Goal: Navigation & Orientation: Find specific page/section

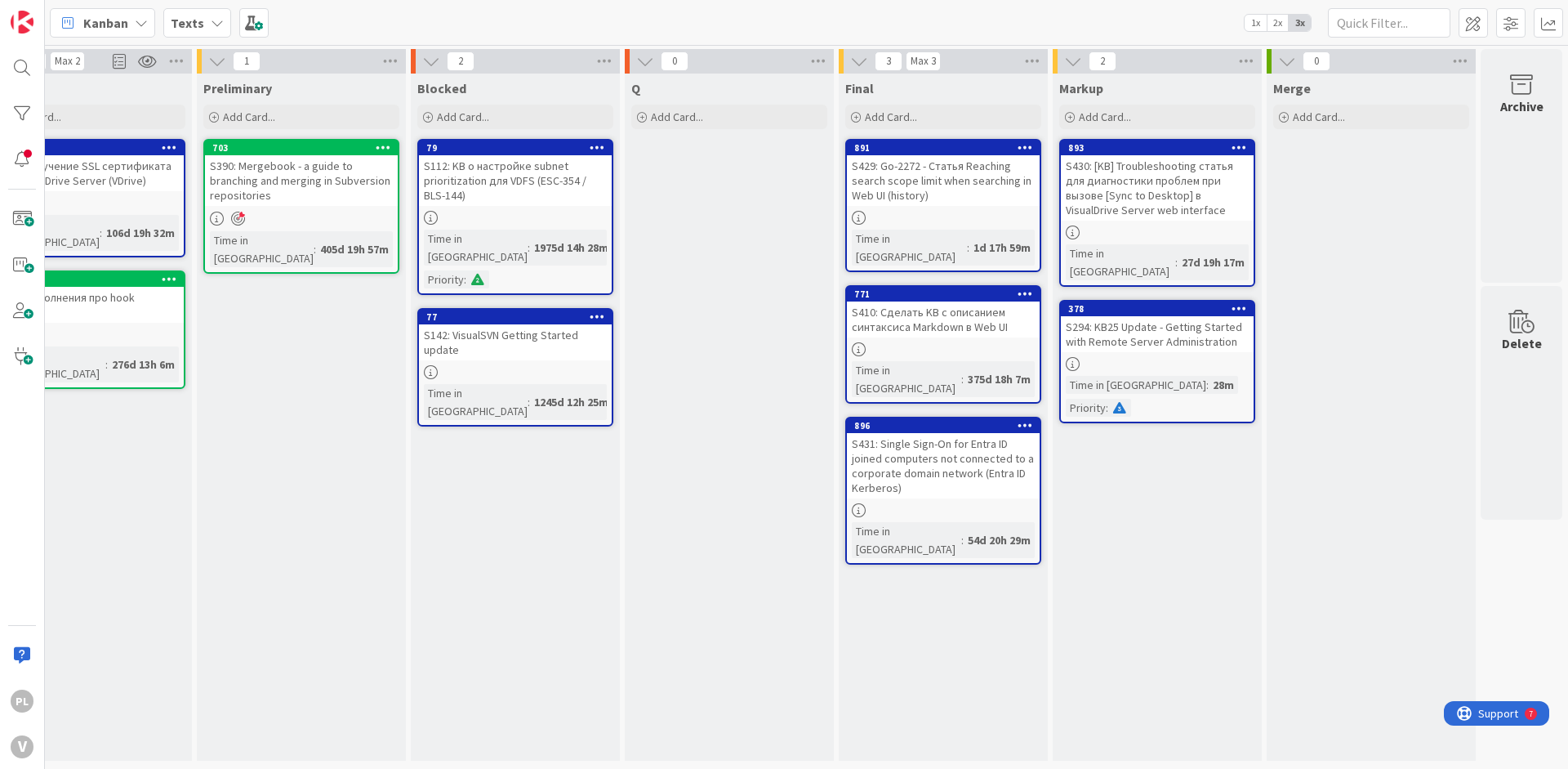
drag, startPoint x: 973, startPoint y: 411, endPoint x: 1281, endPoint y: 415, distance: 308.0
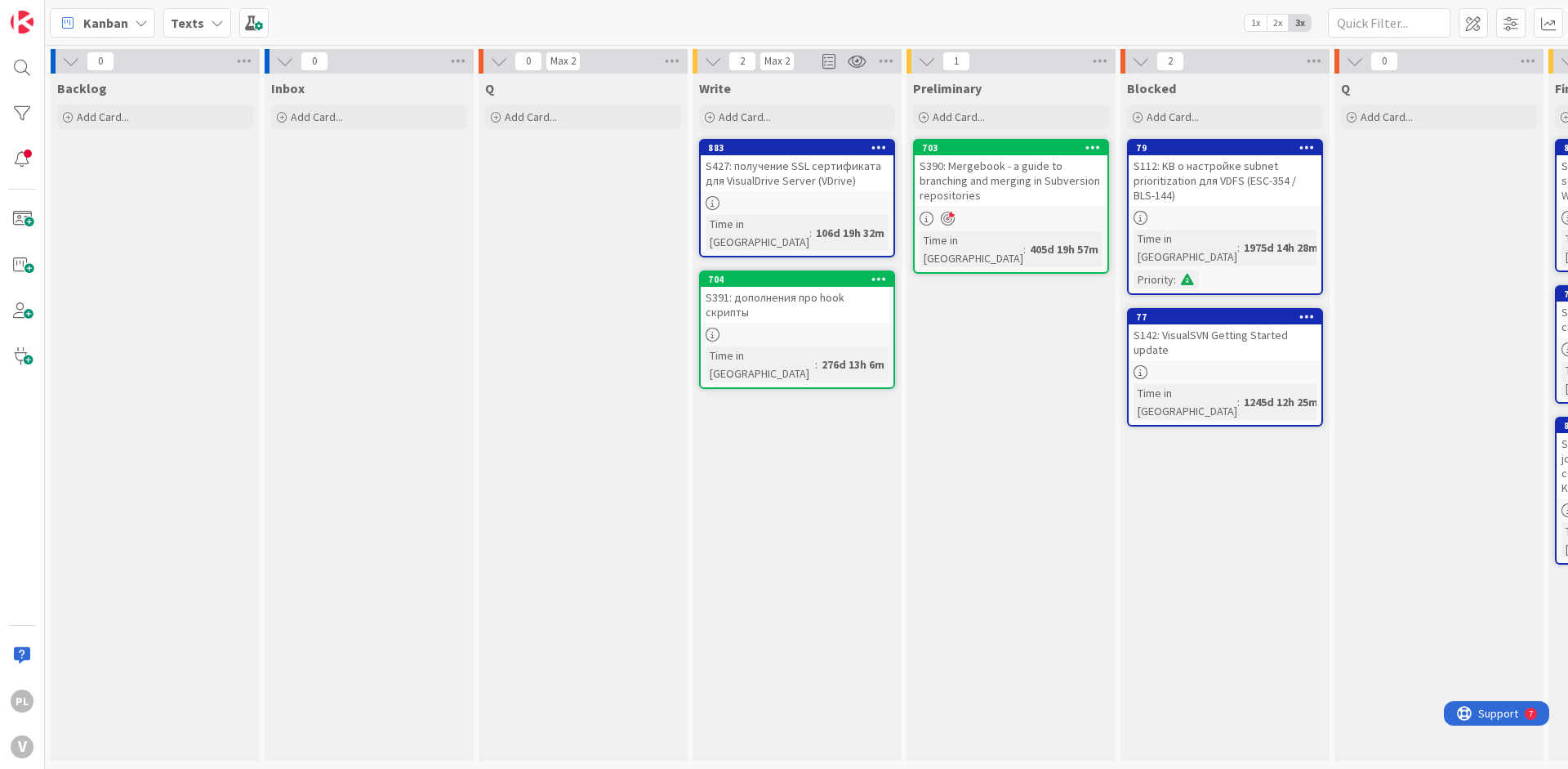
drag, startPoint x: 1281, startPoint y: 415, endPoint x: 917, endPoint y: 399, distance: 364.4
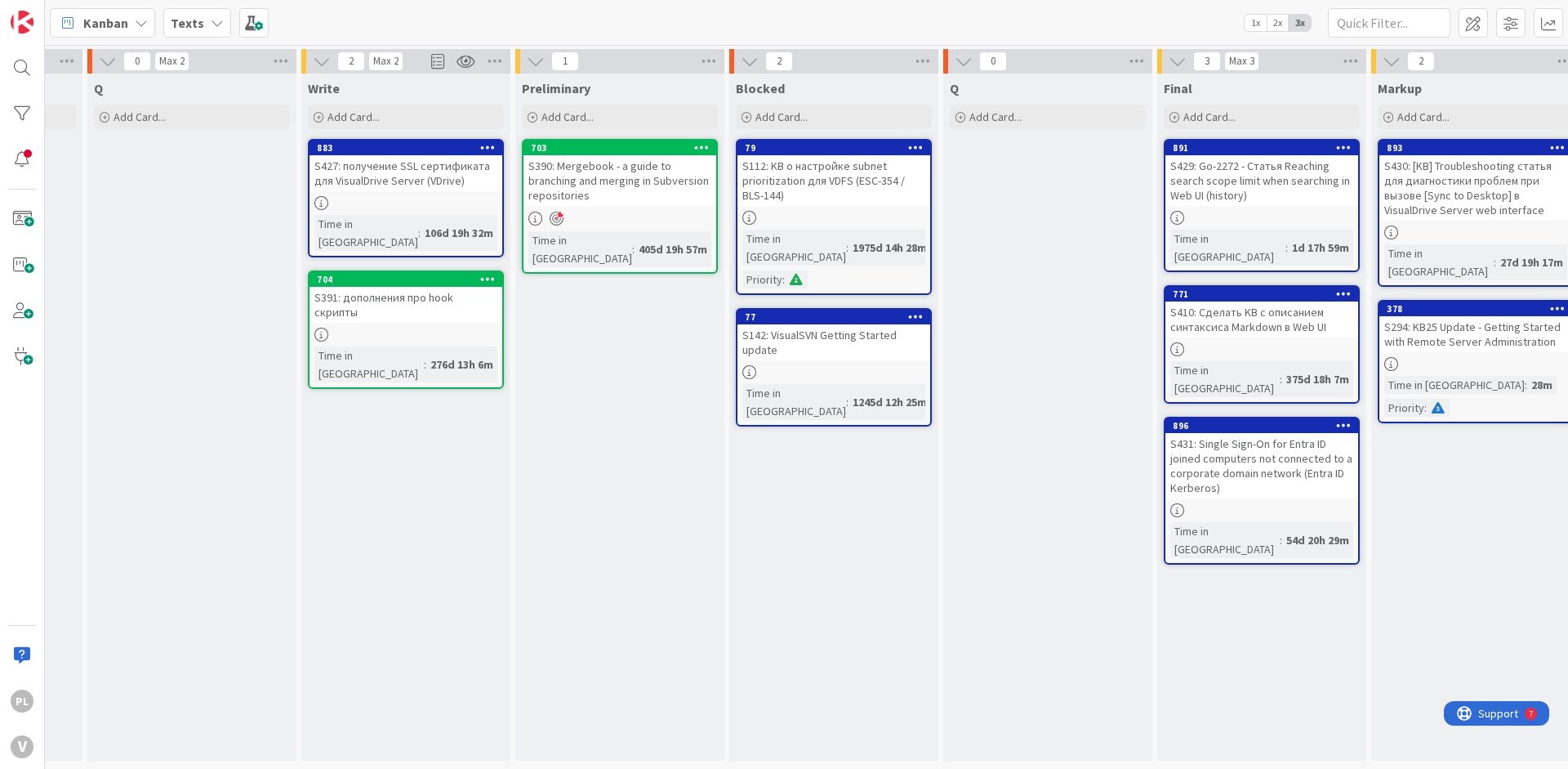
scroll to position [0, 709]
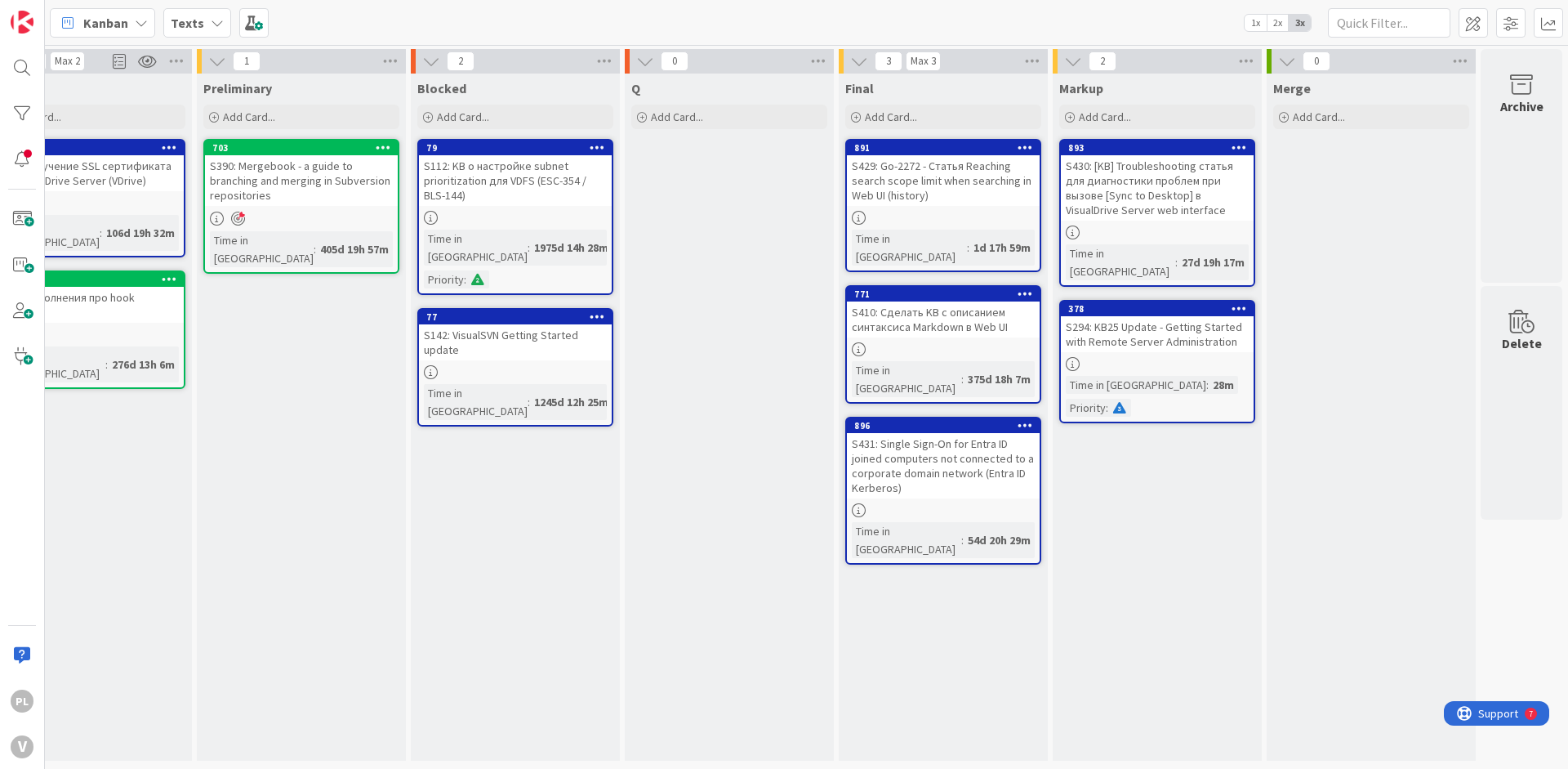
drag, startPoint x: 907, startPoint y: 410, endPoint x: 1102, endPoint y: 406, distance: 195.0
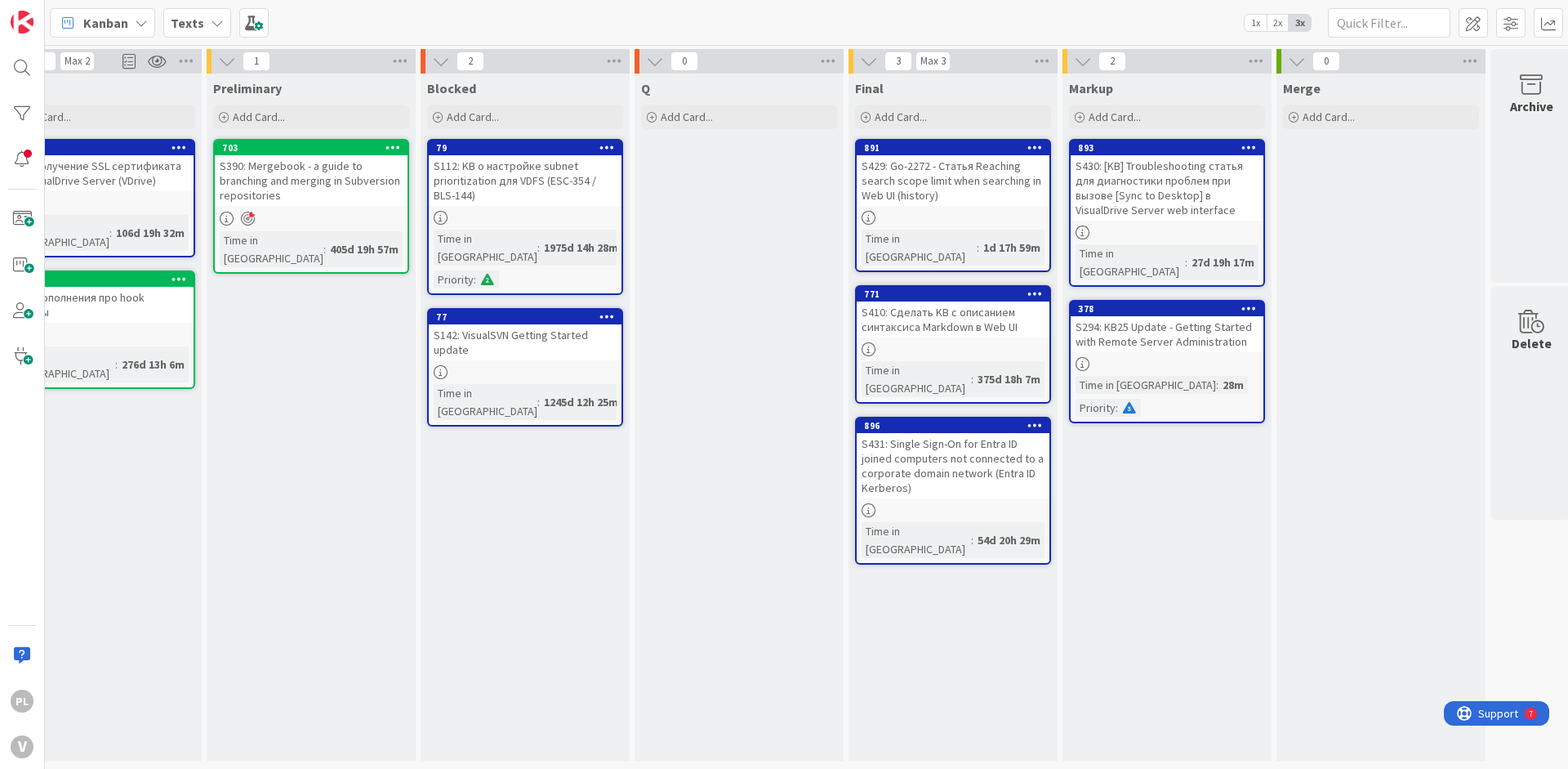
scroll to position [0, 676]
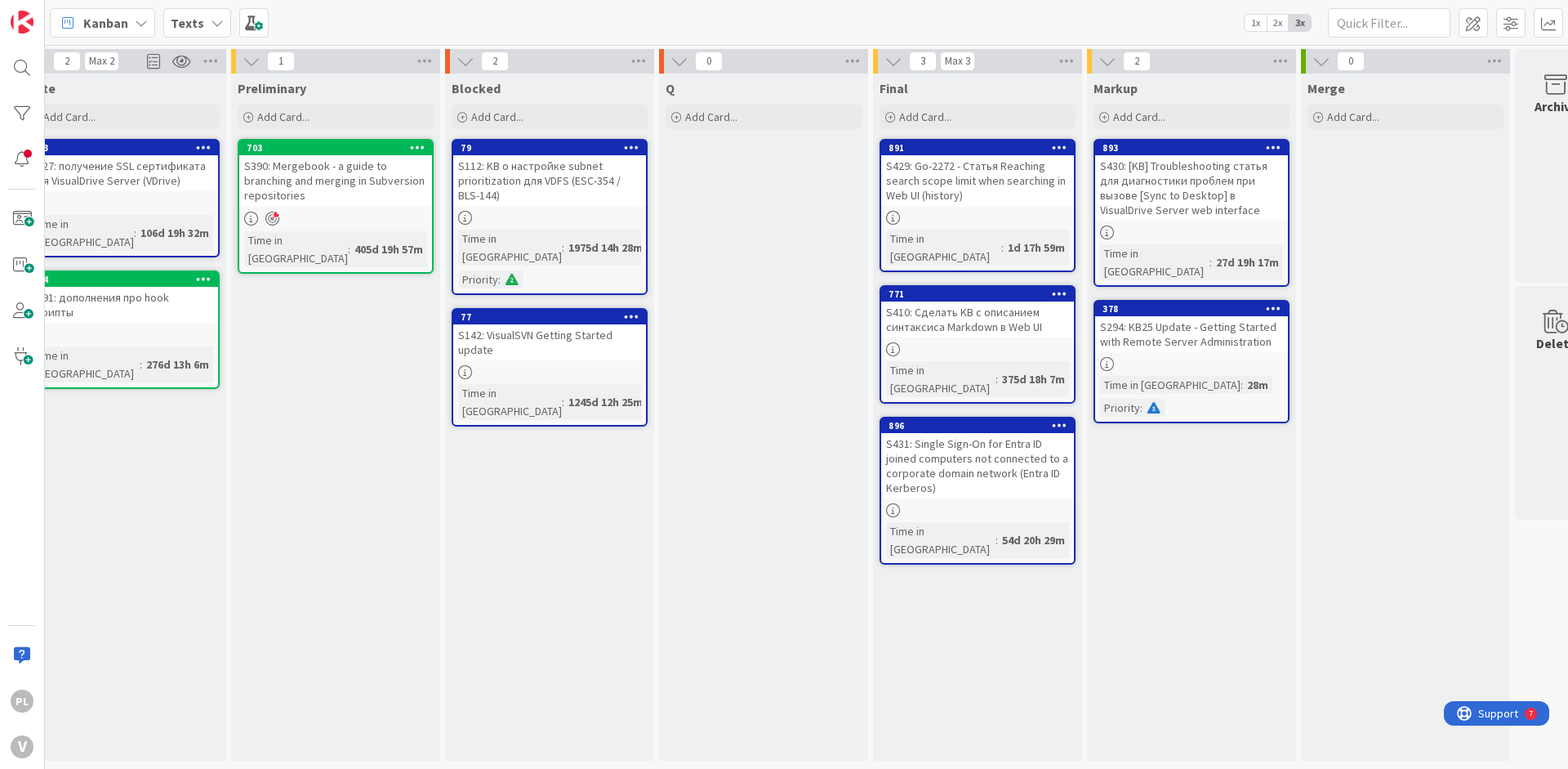
drag, startPoint x: 787, startPoint y: 624, endPoint x: 775, endPoint y: 606, distance: 21.6
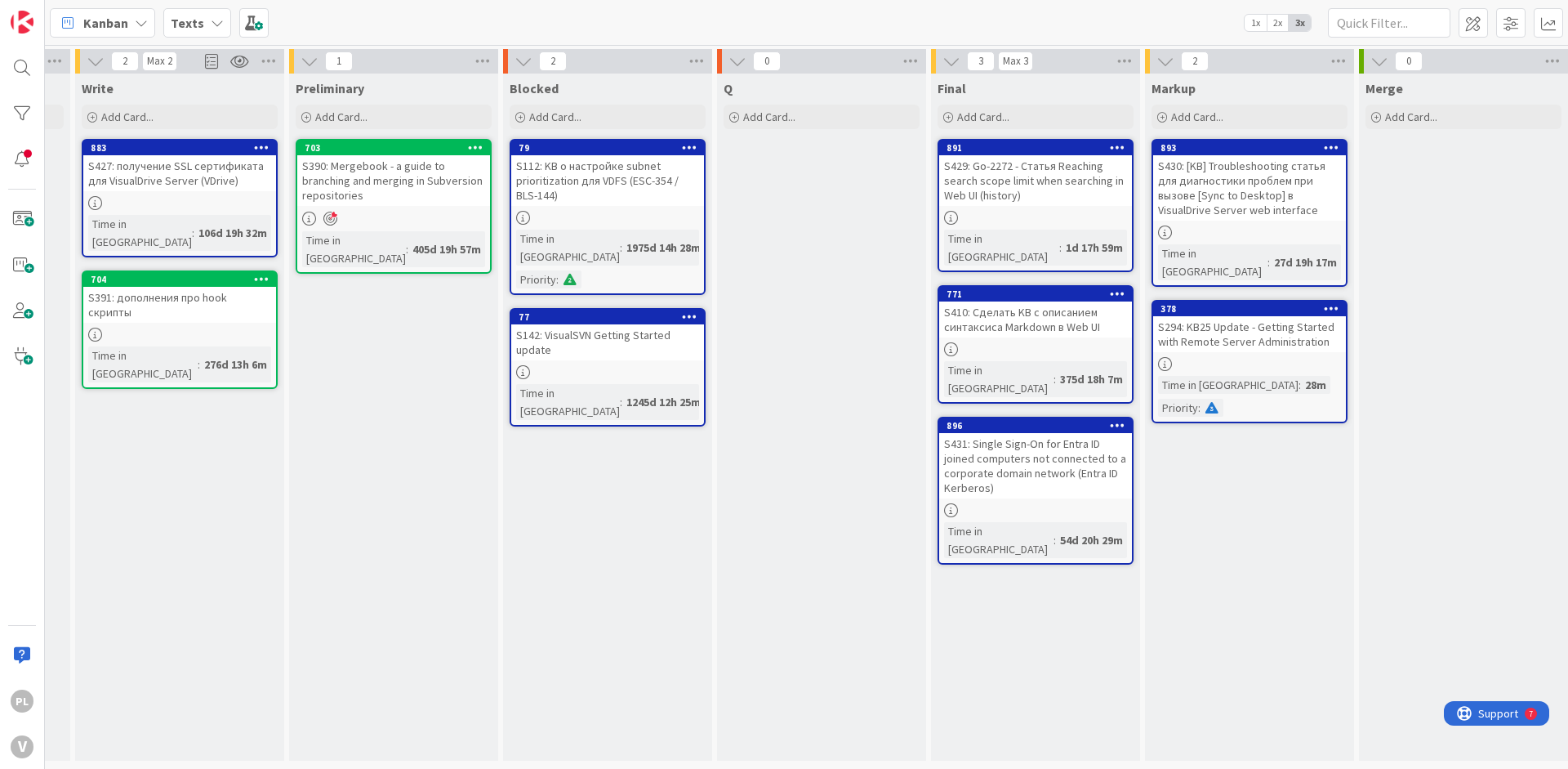
scroll to position [0, 709]
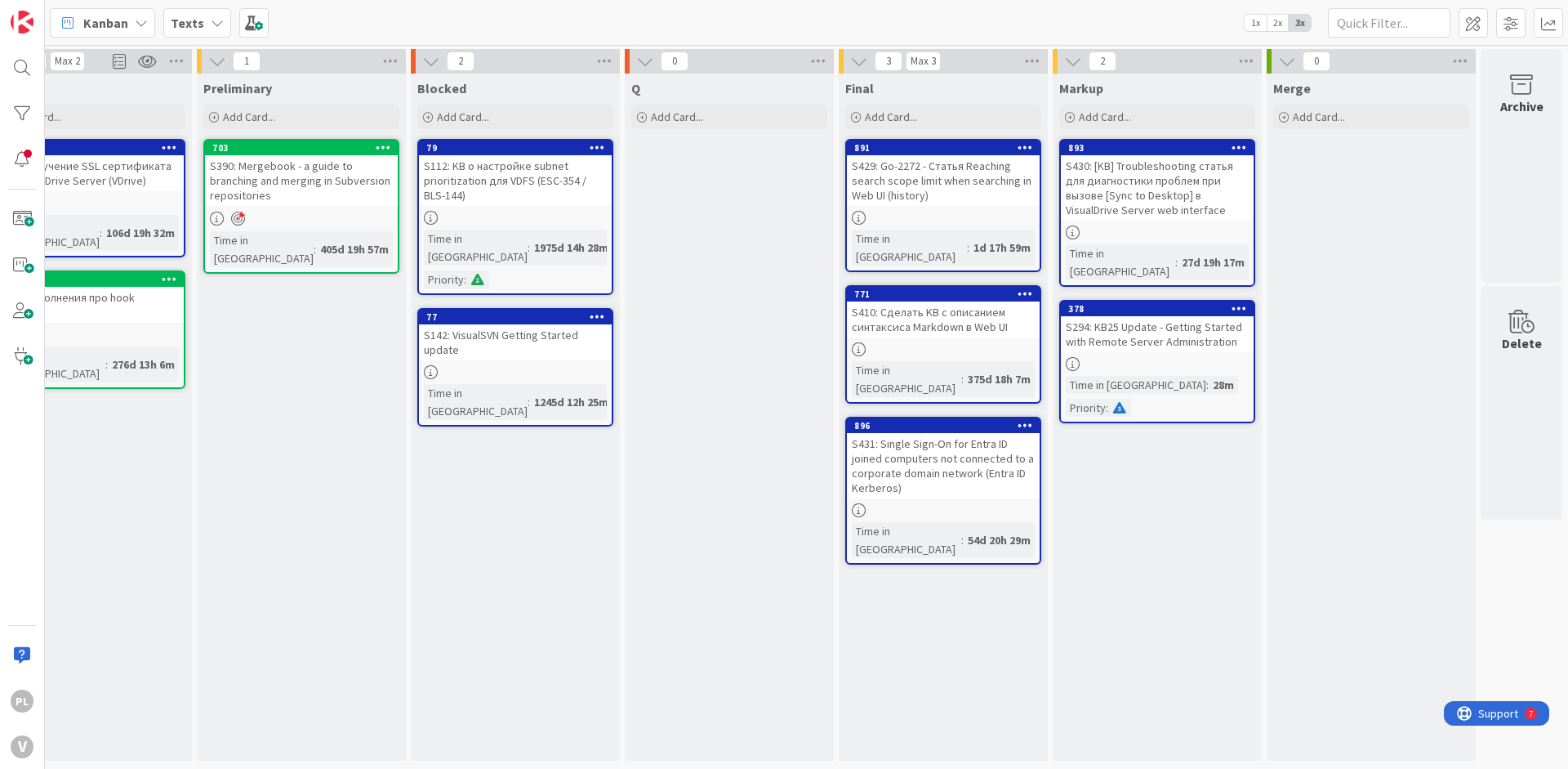
drag, startPoint x: 681, startPoint y: 189, endPoint x: 813, endPoint y: 173, distance: 133.0
drag, startPoint x: 901, startPoint y: 276, endPoint x: 424, endPoint y: 86, distance: 513.4
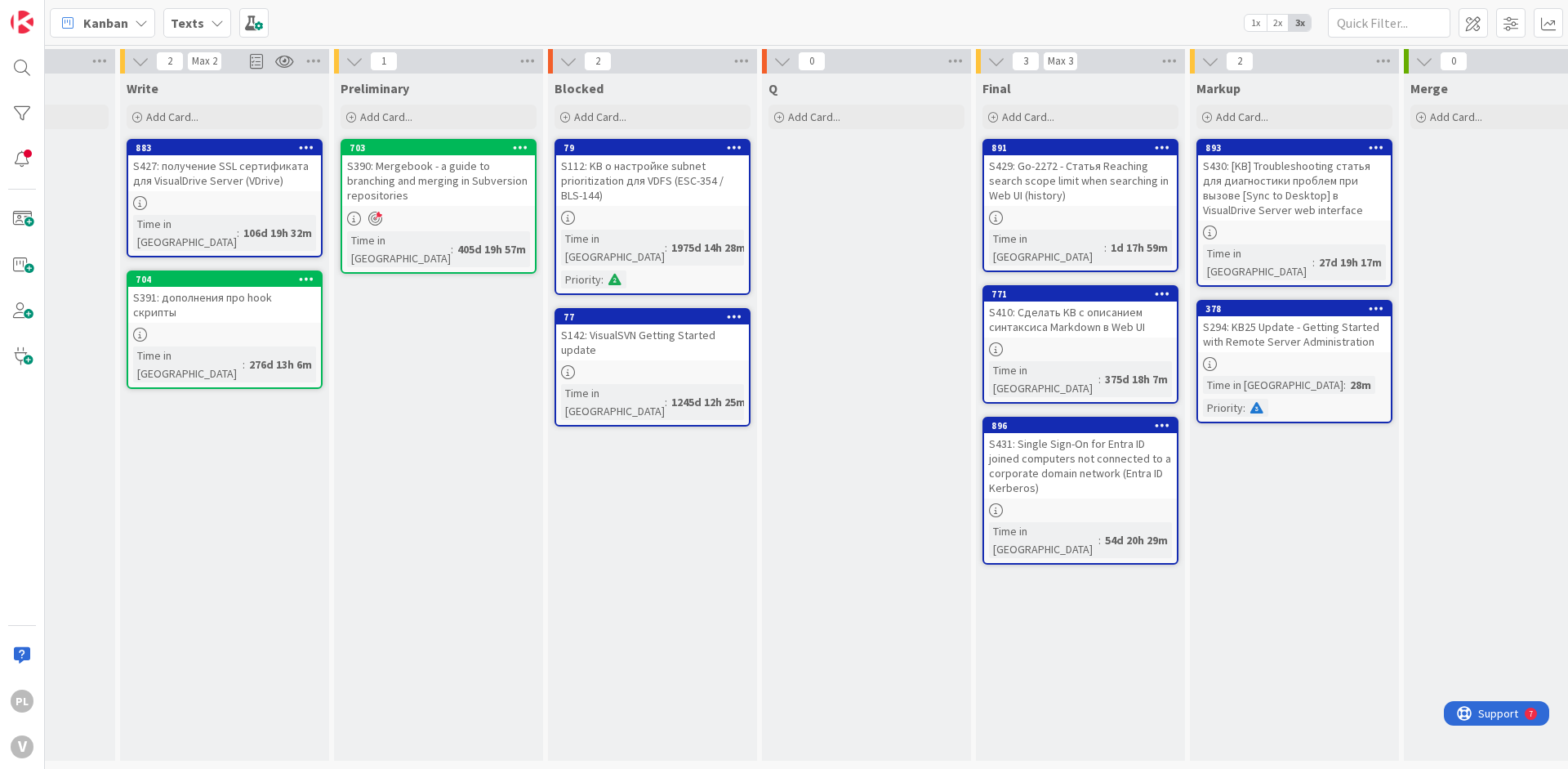
scroll to position [0, 0]
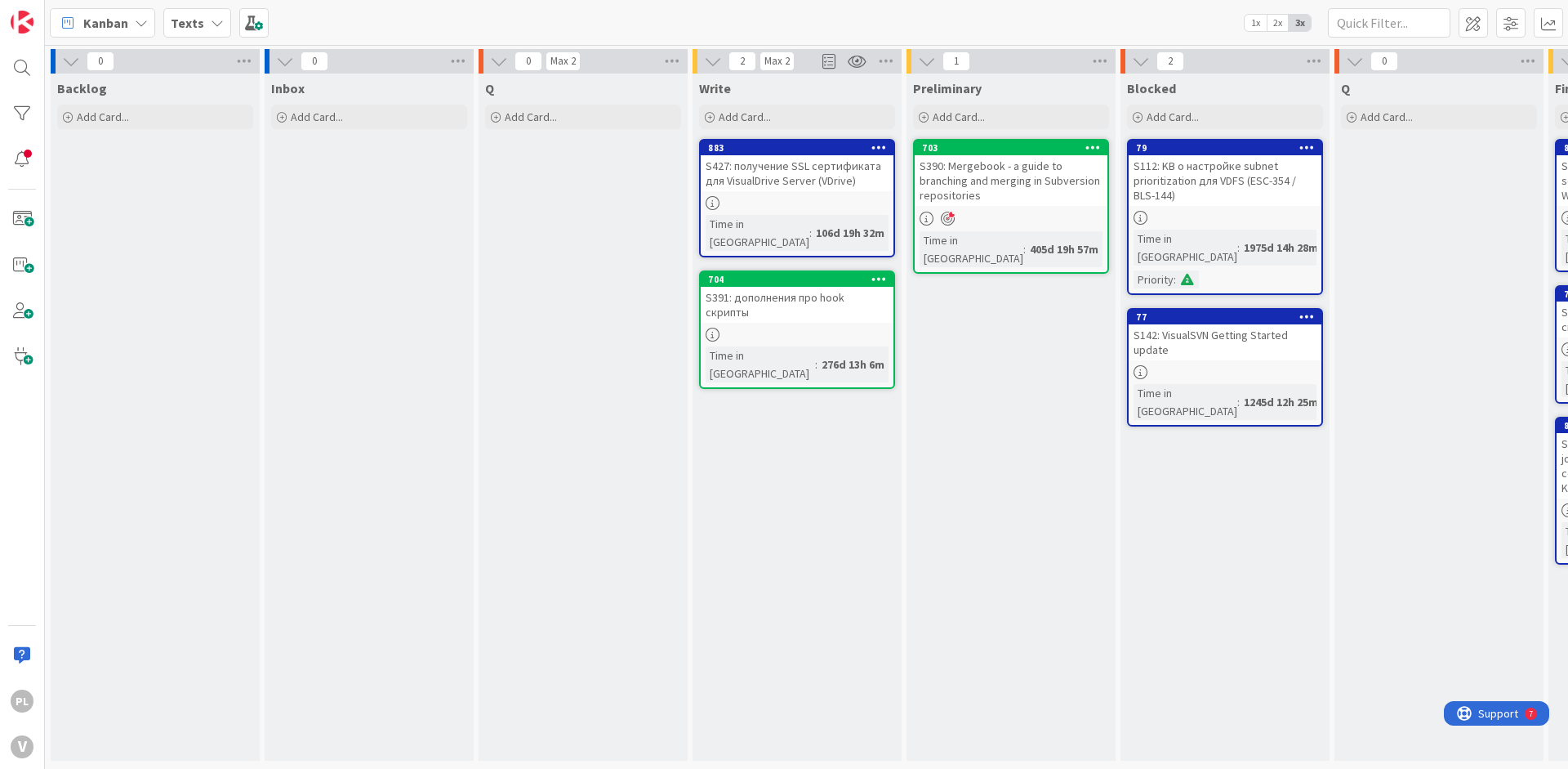
drag, startPoint x: 723, startPoint y: 228, endPoint x: 392, endPoint y: 182, distance: 334.2
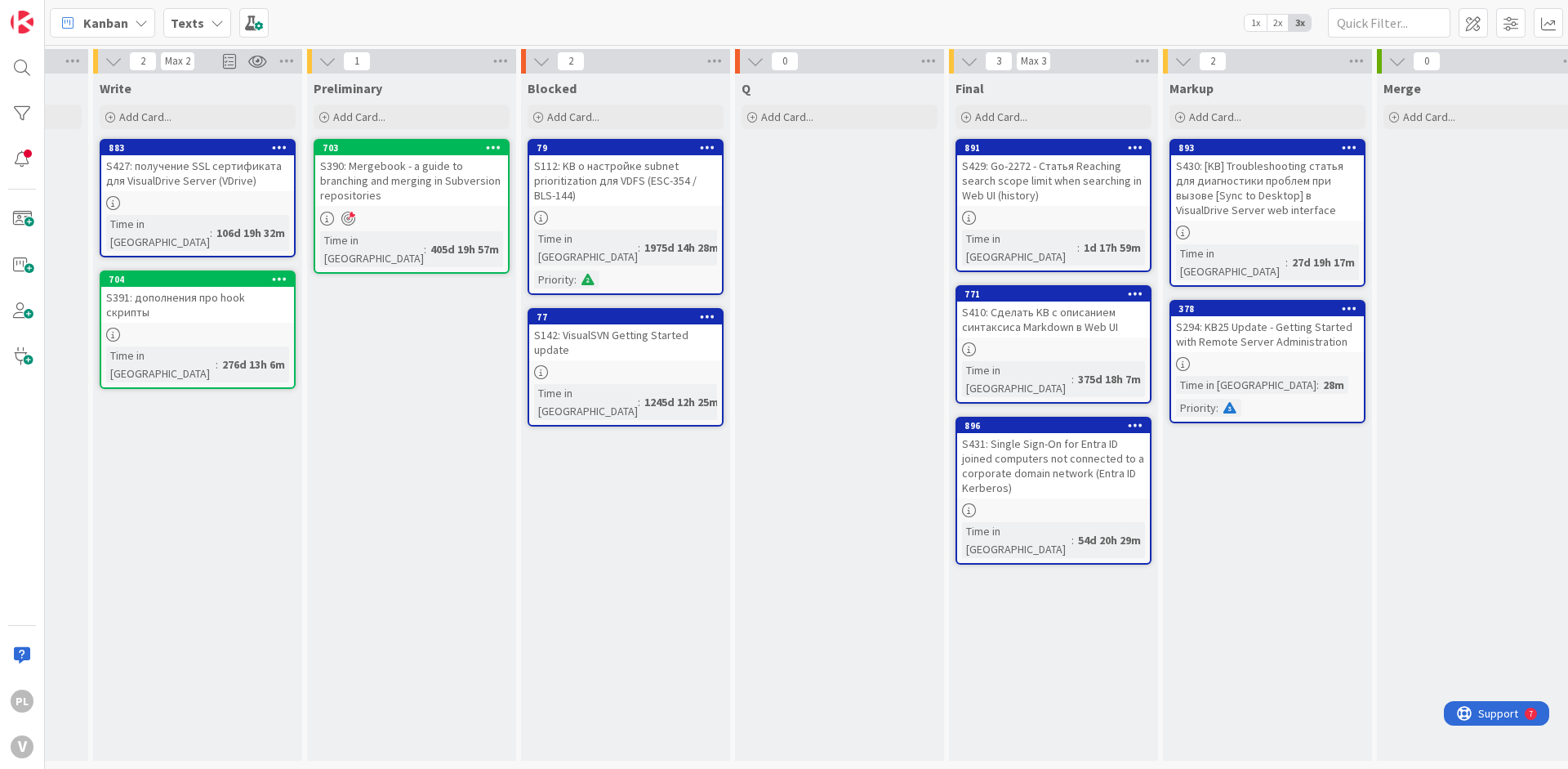
drag, startPoint x: 645, startPoint y: 470, endPoint x: 737, endPoint y: 482, distance: 92.8
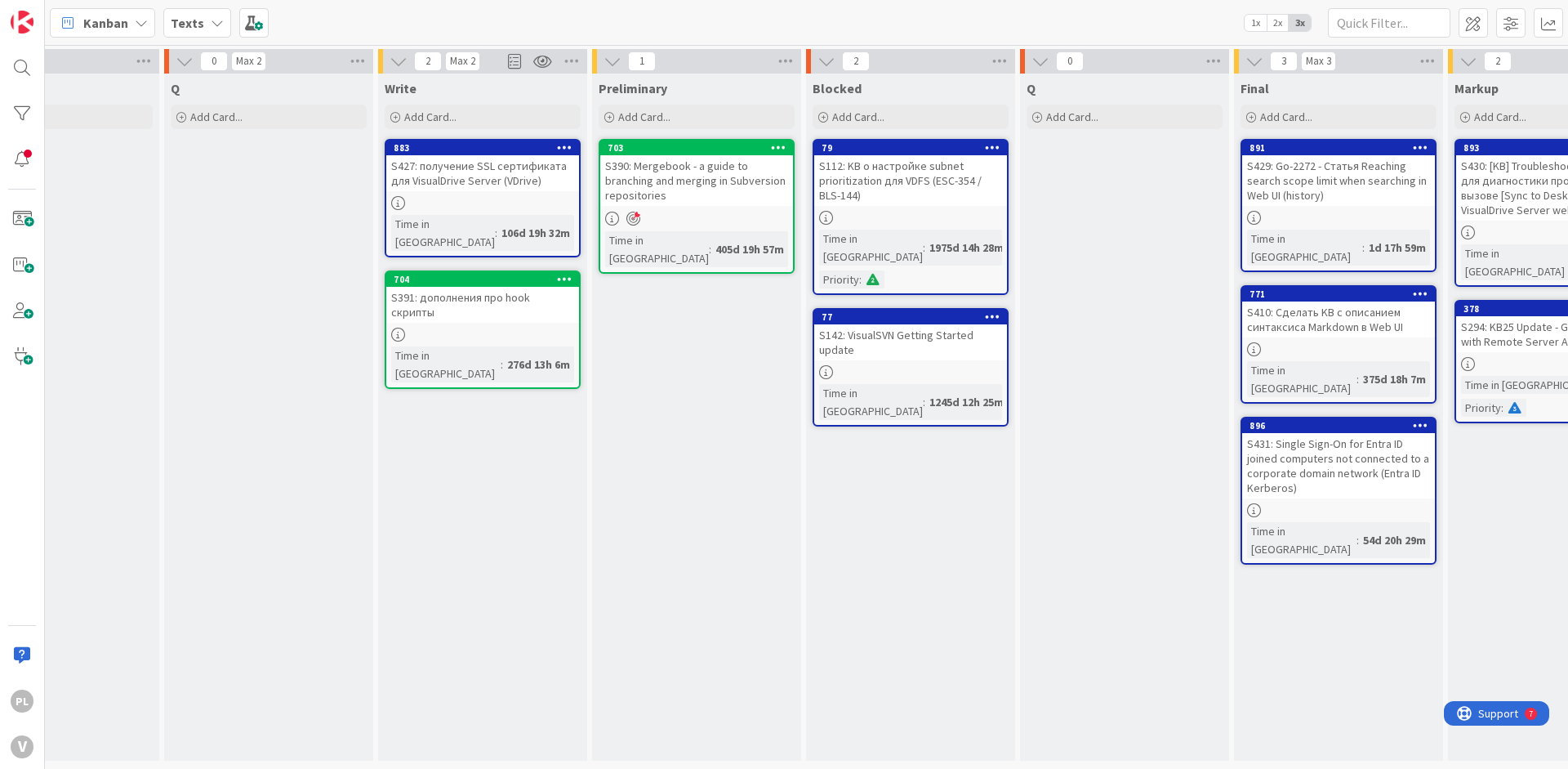
scroll to position [0, 709]
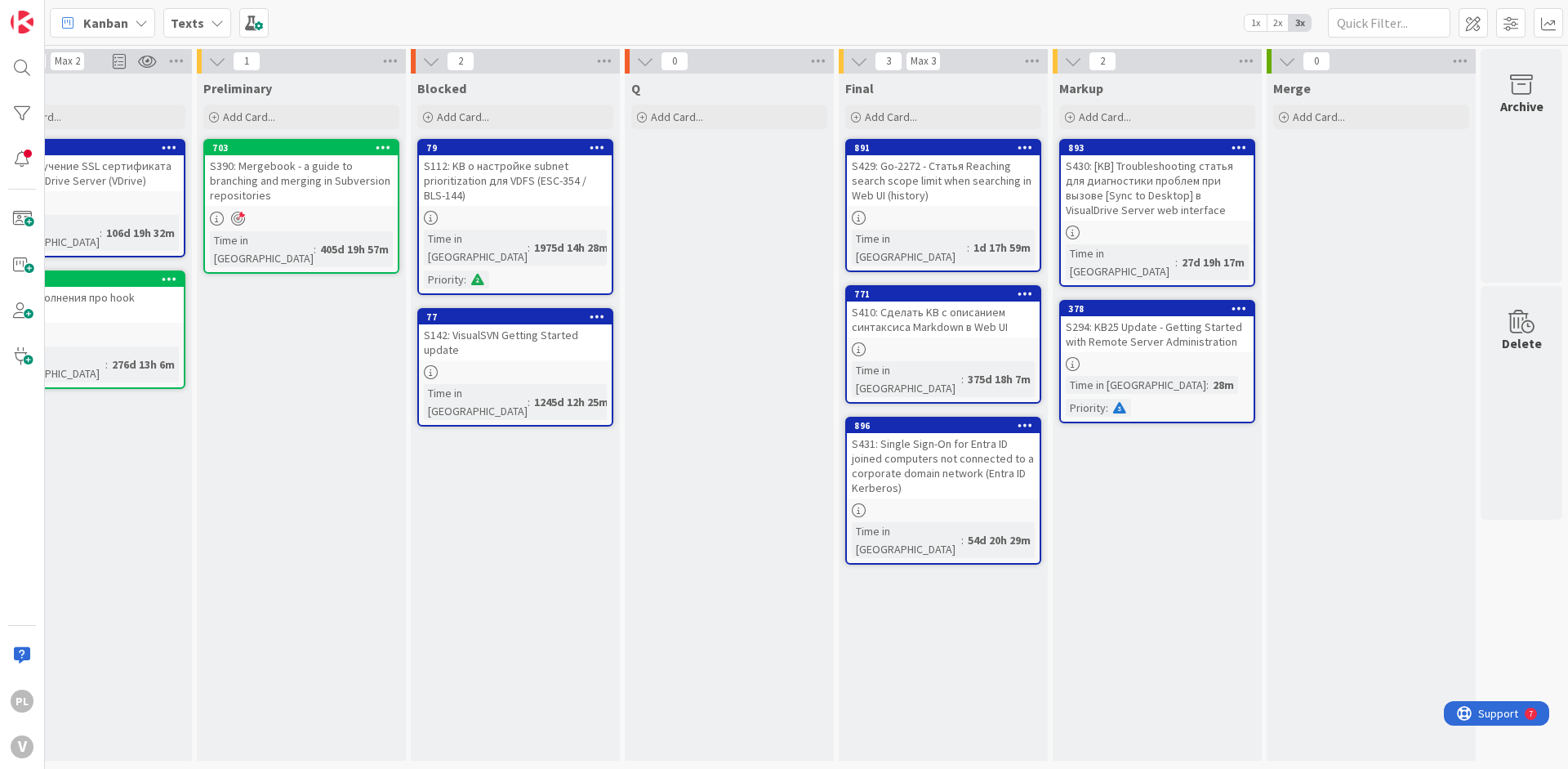
drag, startPoint x: 671, startPoint y: 660, endPoint x: 821, endPoint y: 663, distance: 150.0
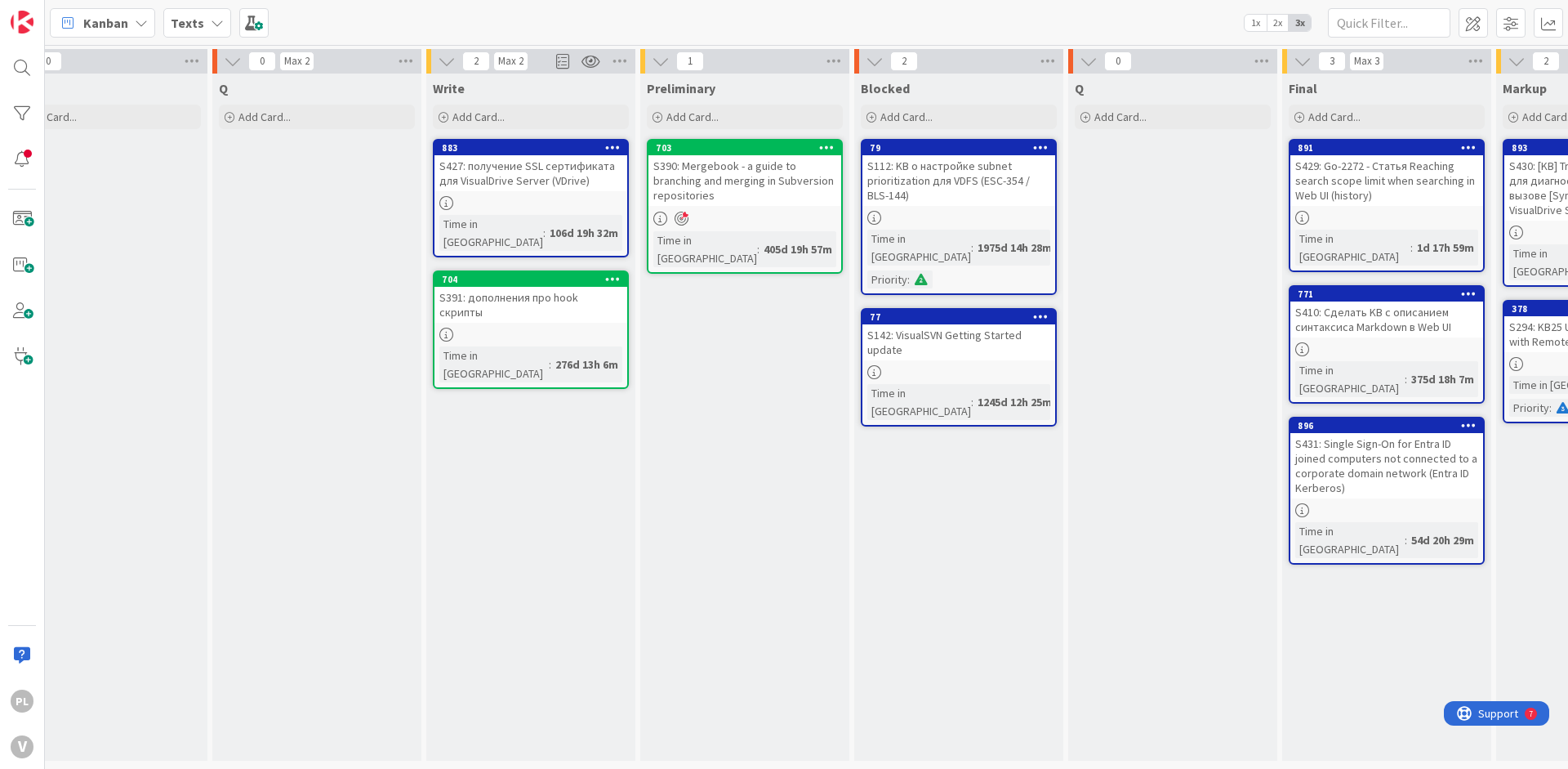
drag, startPoint x: 1054, startPoint y: 590, endPoint x: 1182, endPoint y: 588, distance: 128.0
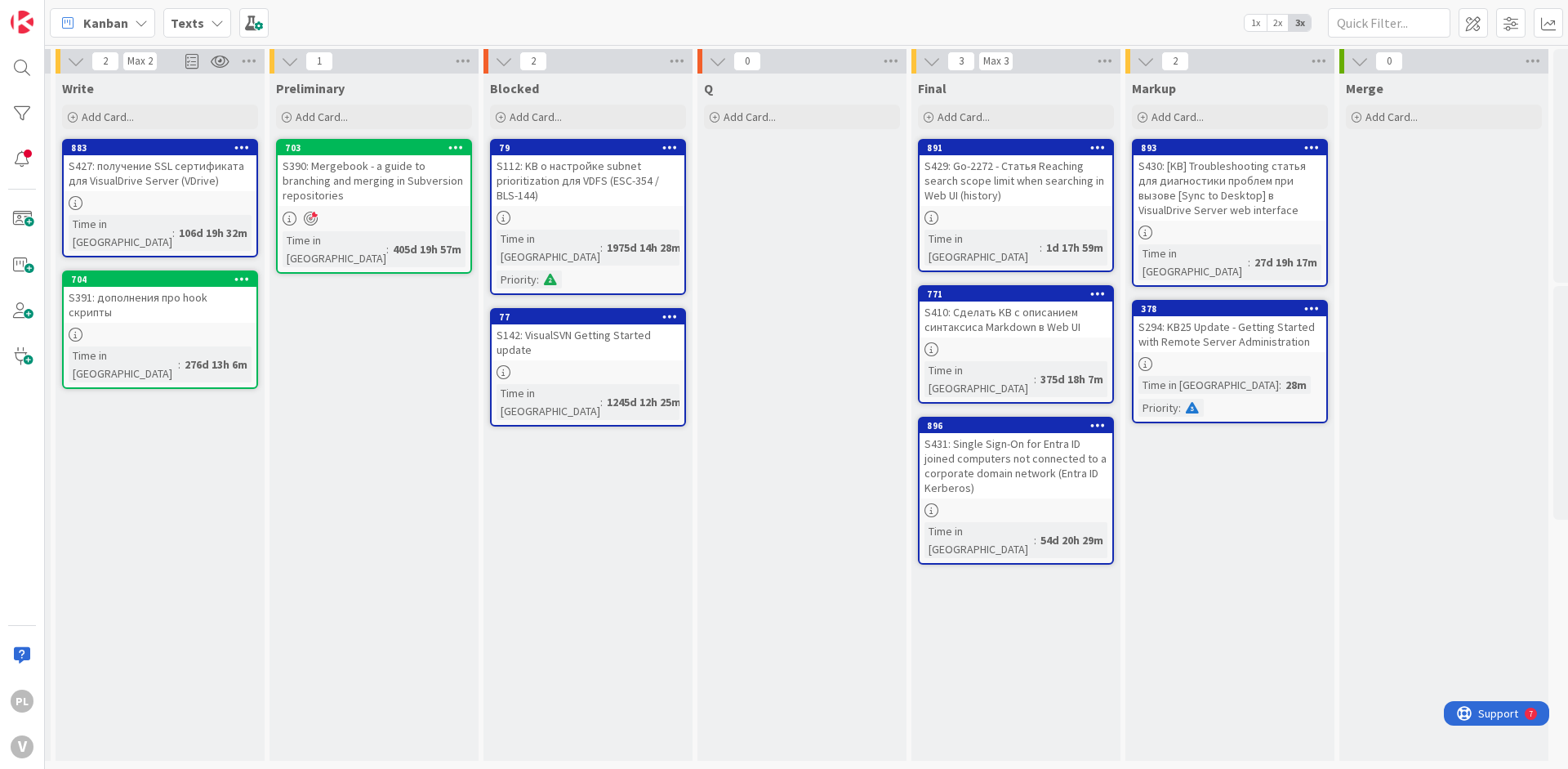
drag, startPoint x: 627, startPoint y: 152, endPoint x: 598, endPoint y: 151, distance: 29.0
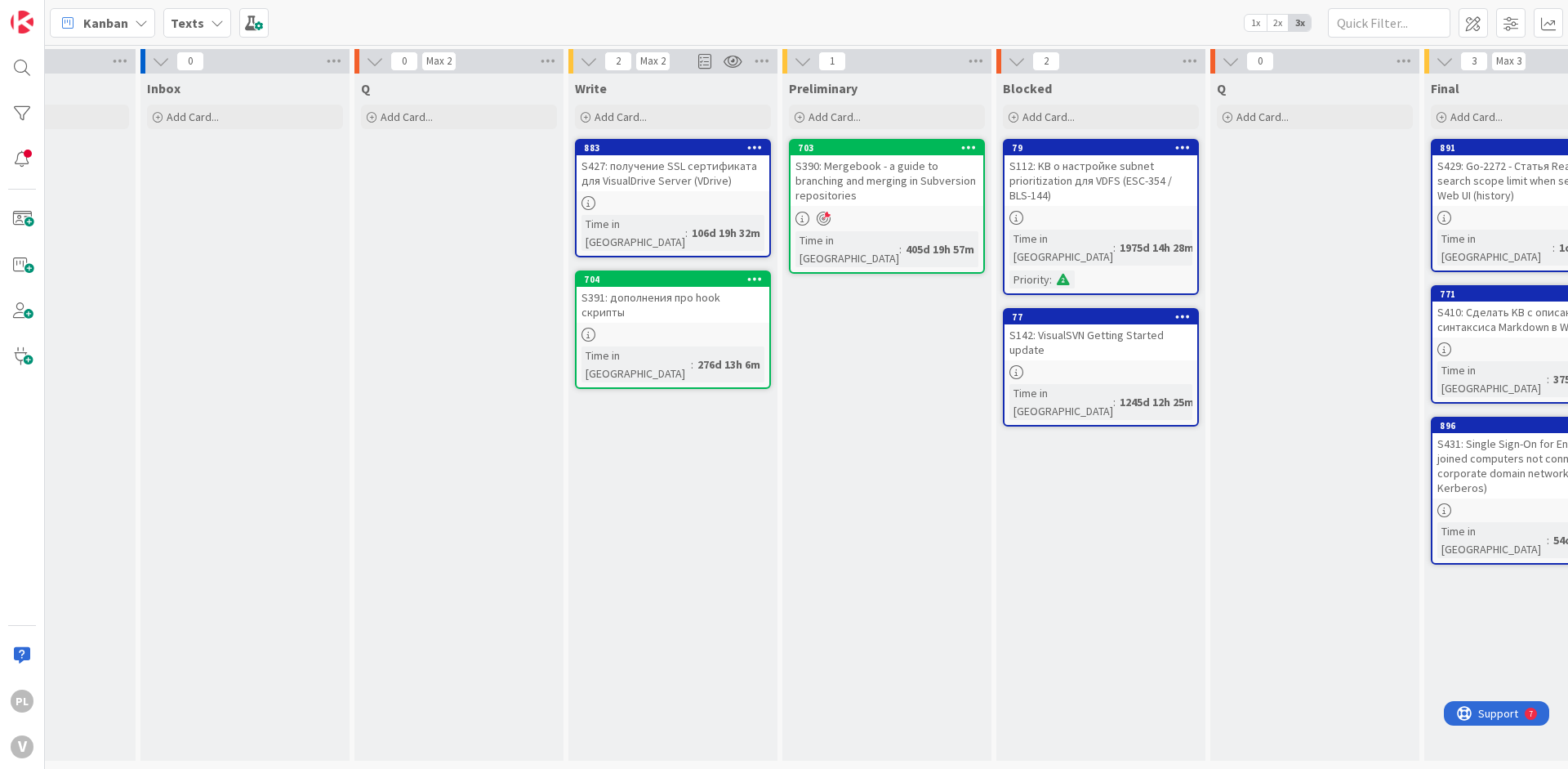
scroll to position [0, 0]
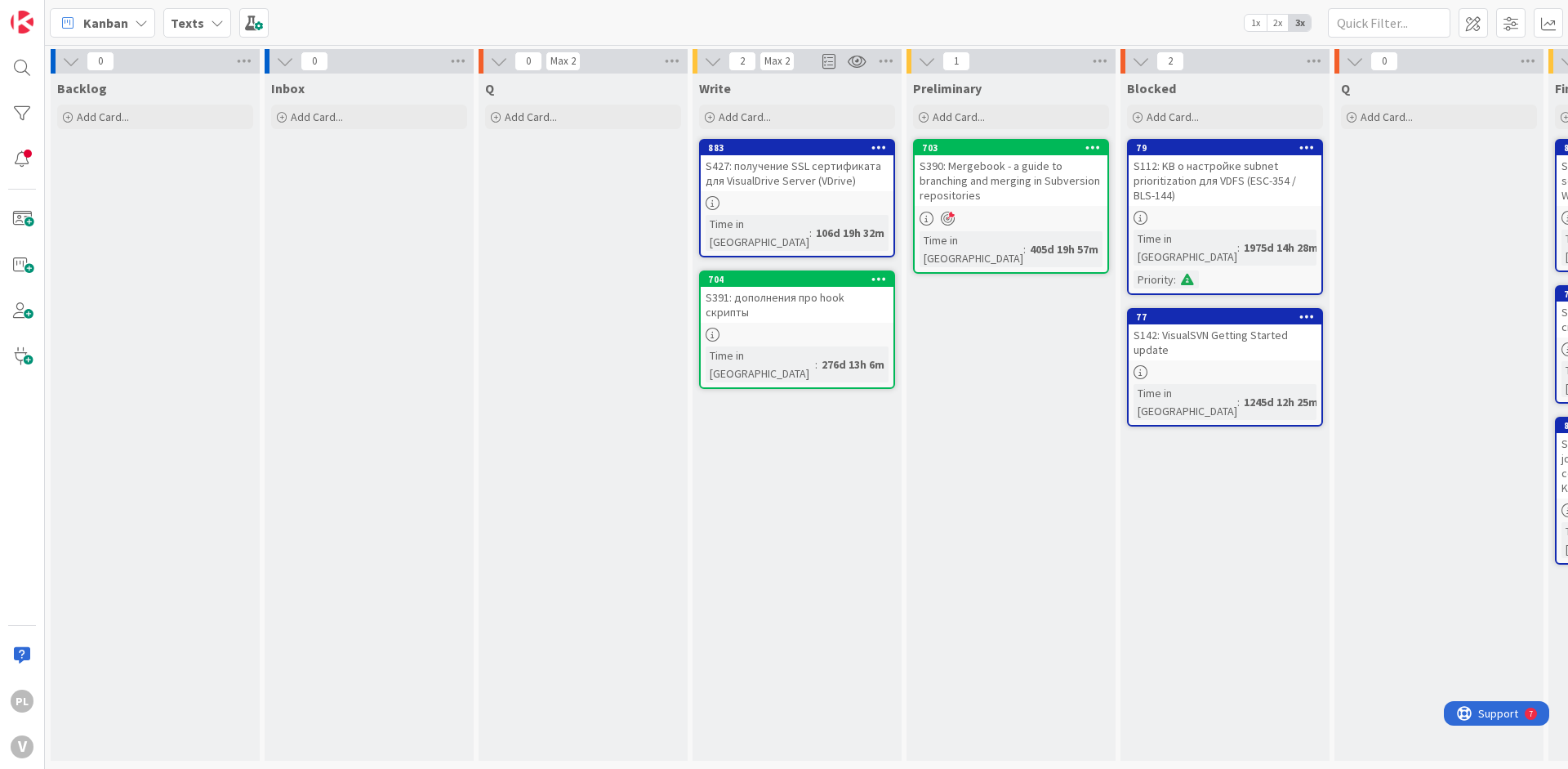
drag, startPoint x: 848, startPoint y: 459, endPoint x: 736, endPoint y: 466, distance: 112.2
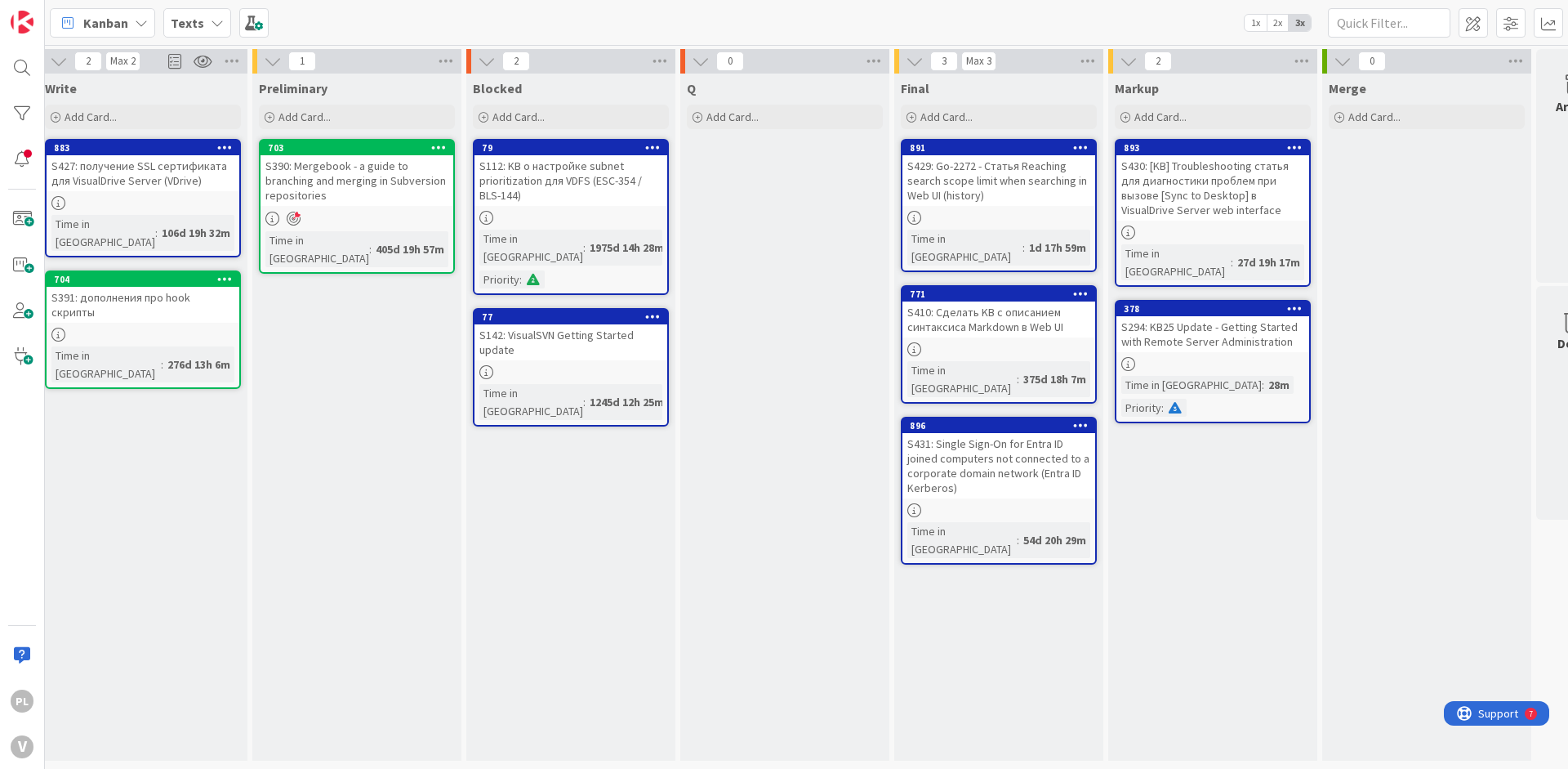
drag, startPoint x: 732, startPoint y: 467, endPoint x: 868, endPoint y: 466, distance: 136.0
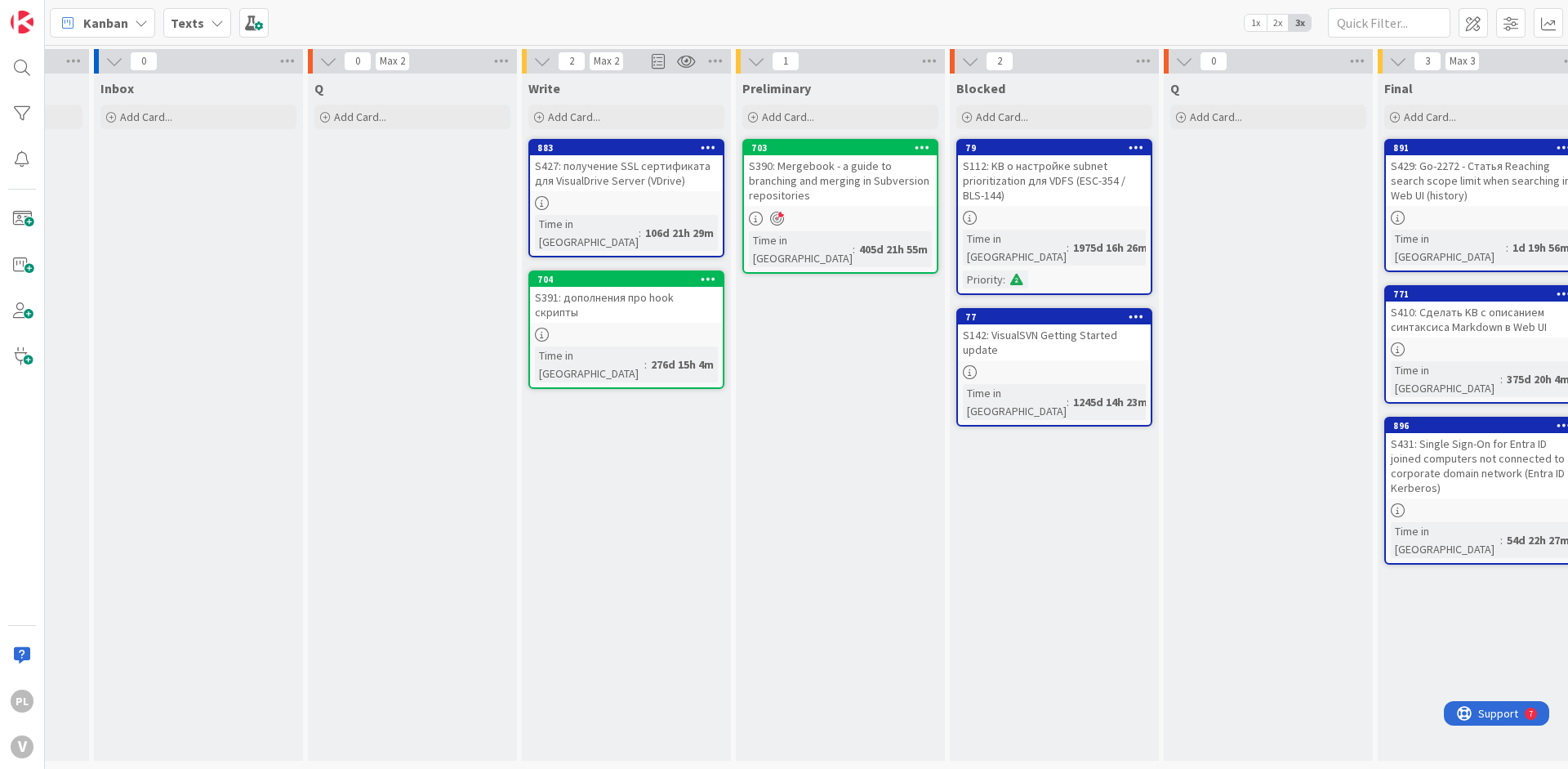
scroll to position [0, 725]
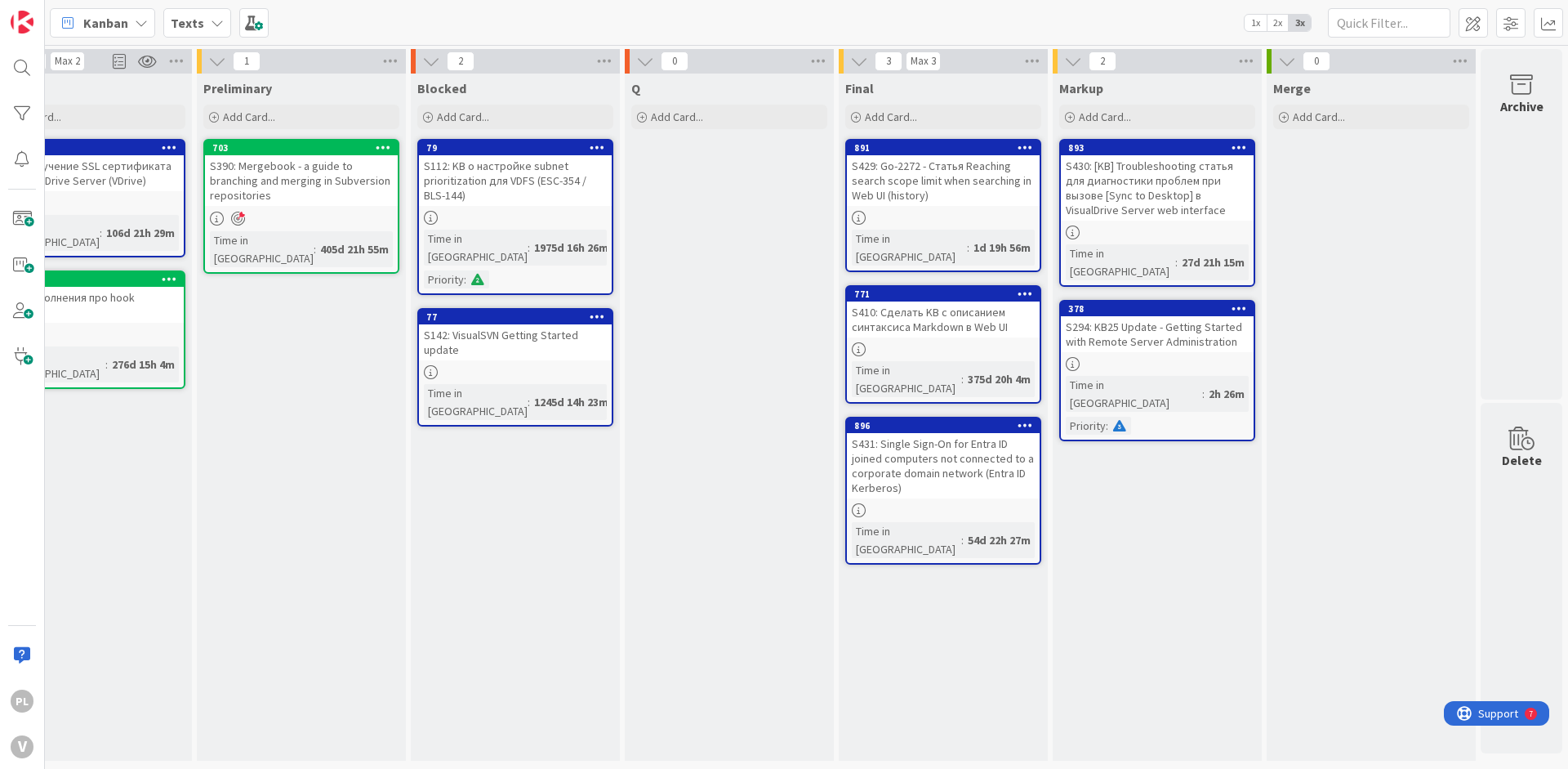
drag, startPoint x: 1008, startPoint y: 323, endPoint x: 1100, endPoint y: 315, distance: 92.3
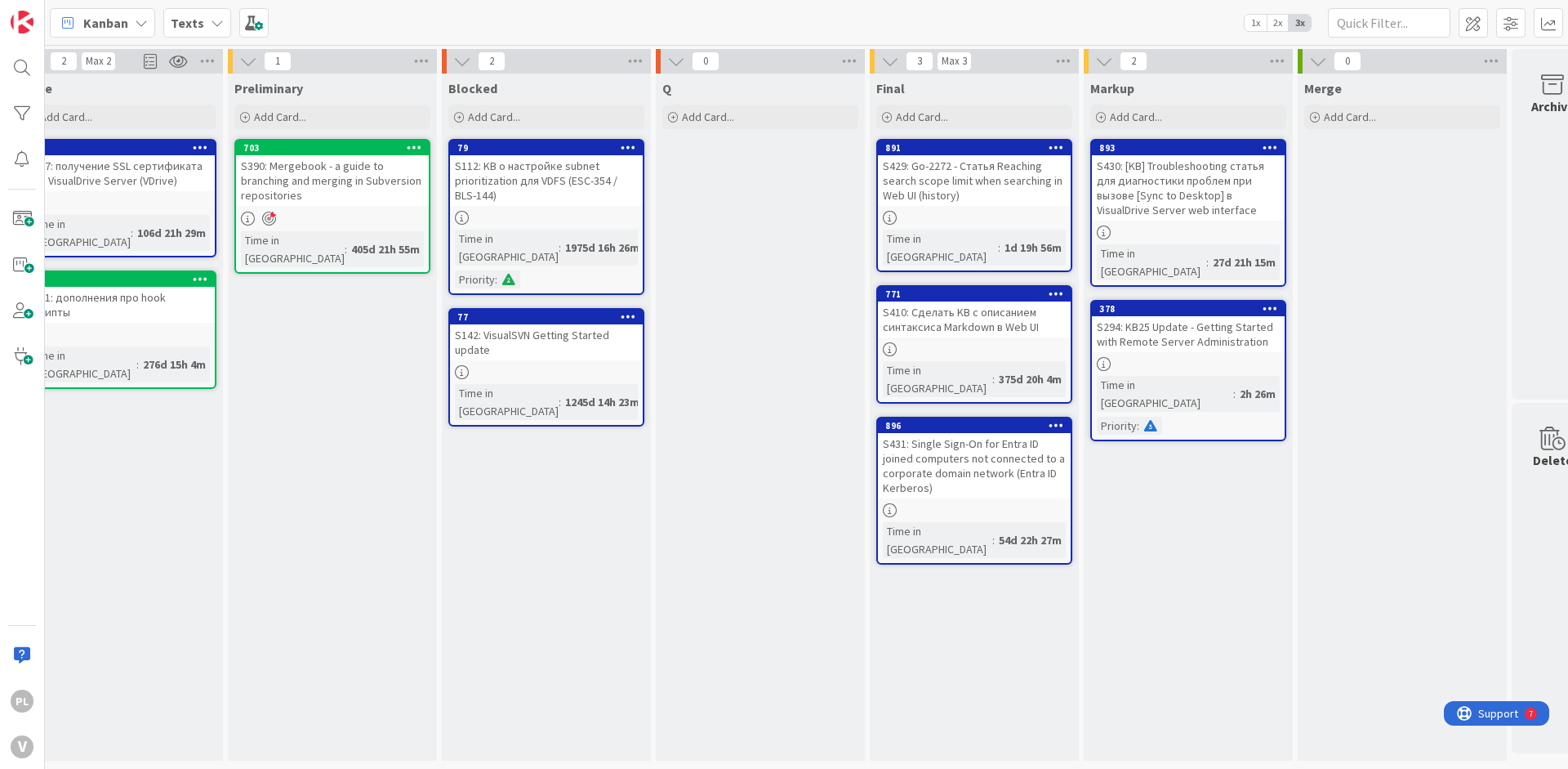
scroll to position [0, 505]
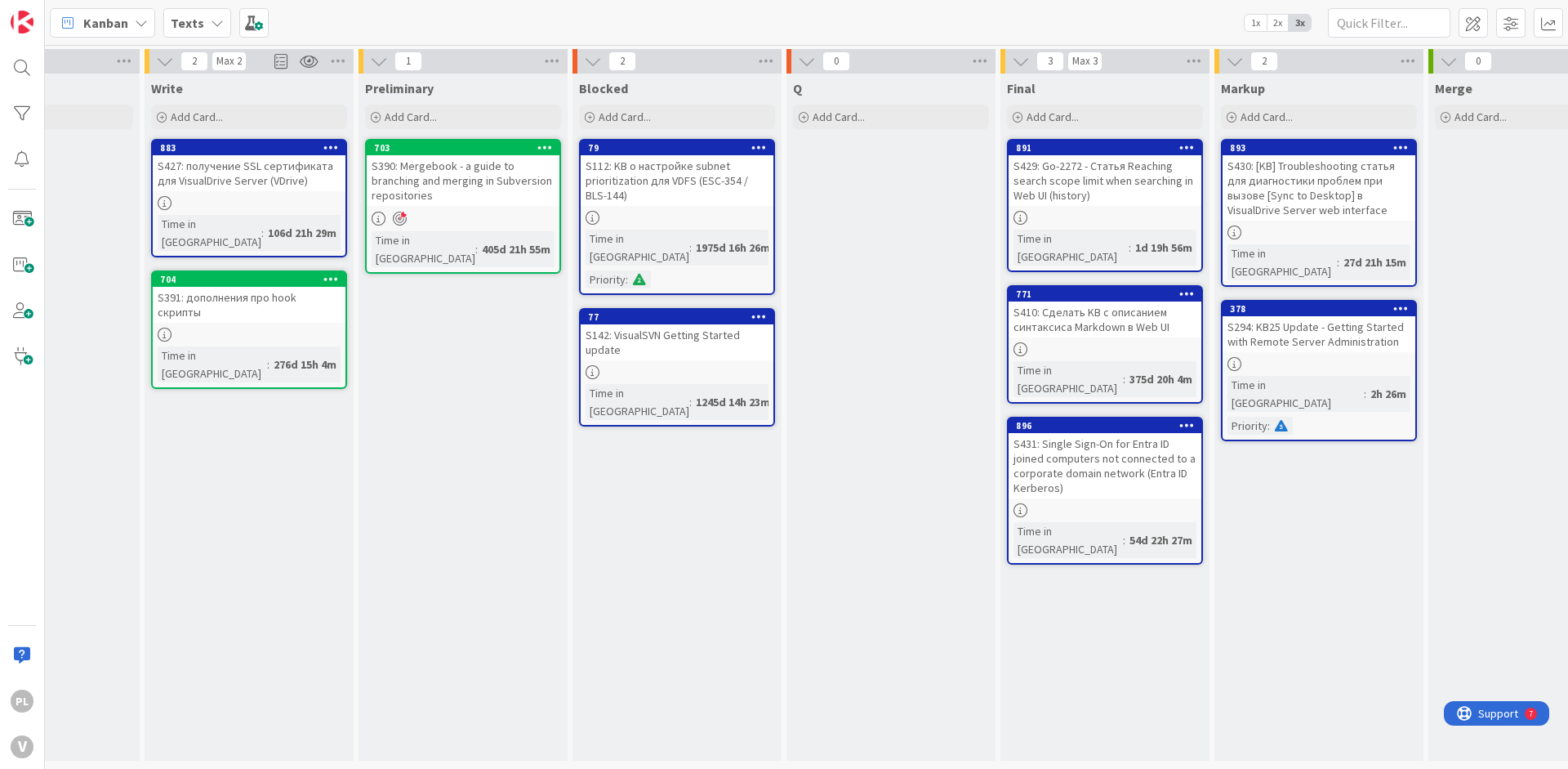
drag, startPoint x: 737, startPoint y: 275, endPoint x: 692, endPoint y: 280, distance: 45.3
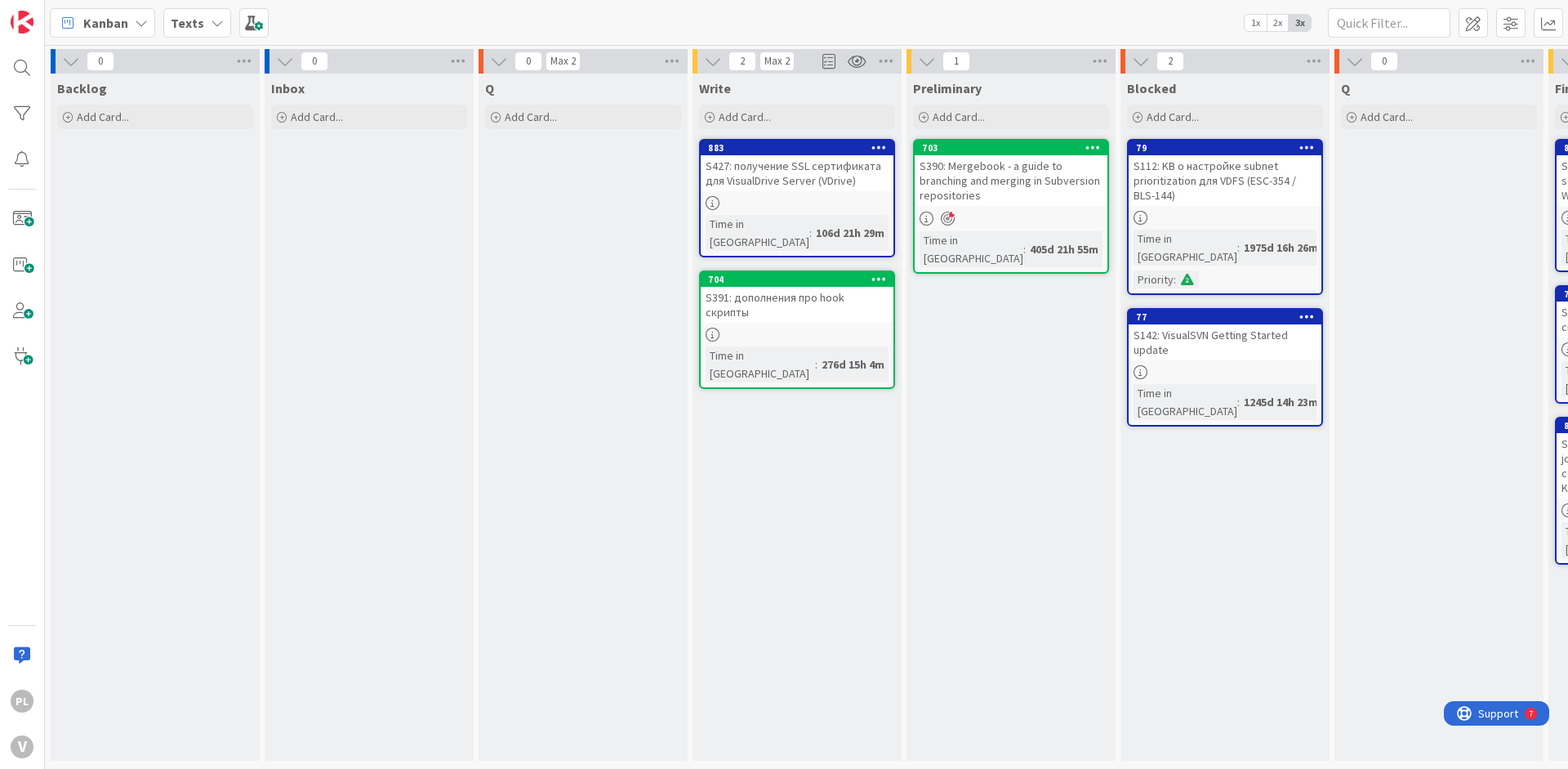
drag, startPoint x: 455, startPoint y: 245, endPoint x: 438, endPoint y: 241, distance: 17.5
click at [563, 94] on div "Q" at bounding box center [582, 88] width 196 height 16
click at [497, 62] on icon at bounding box center [499, 62] width 18 height 18
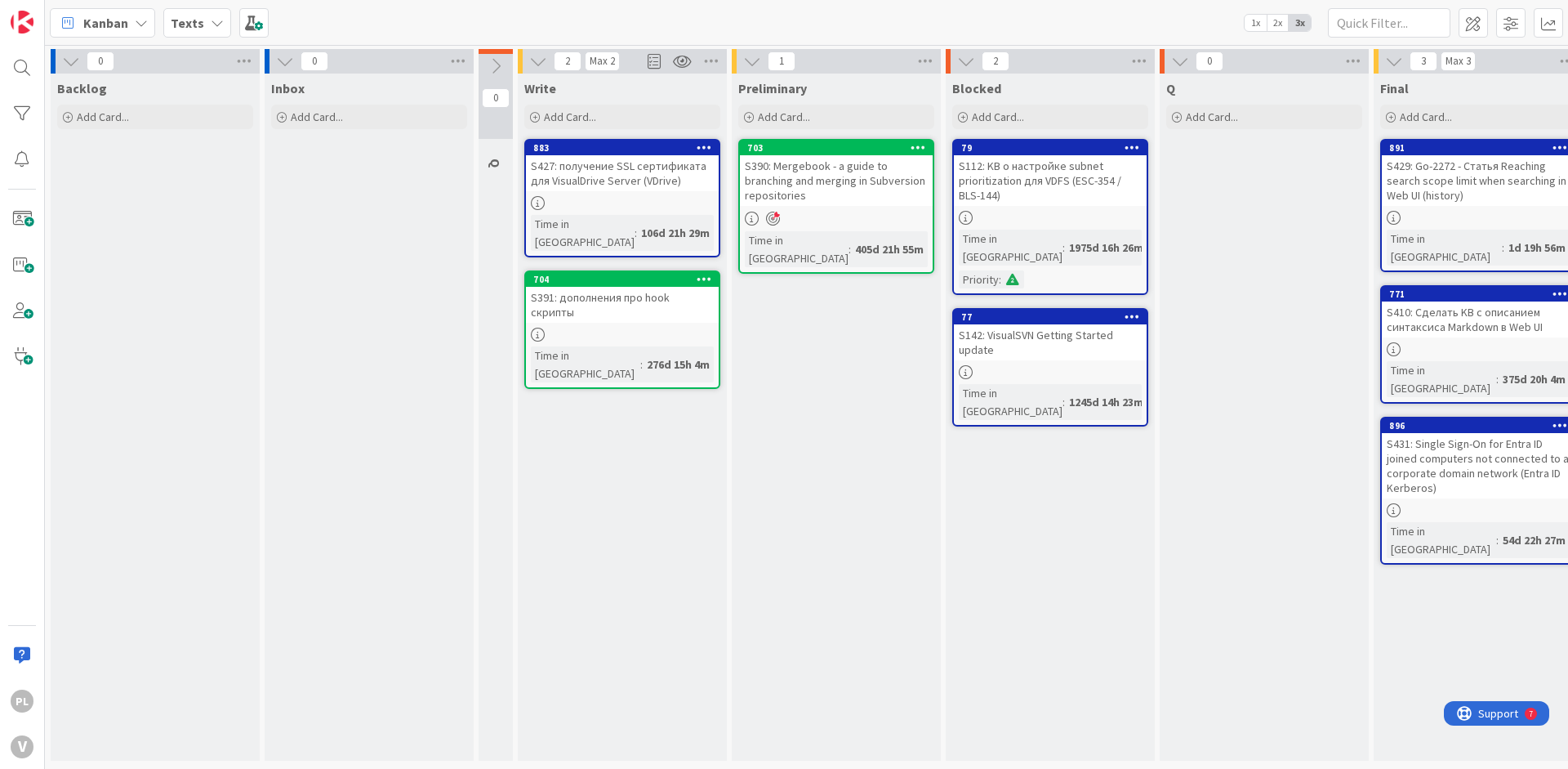
click at [496, 53] on div at bounding box center [496, 51] width 35 height 5
click at [492, 62] on icon at bounding box center [496, 67] width 18 height 18
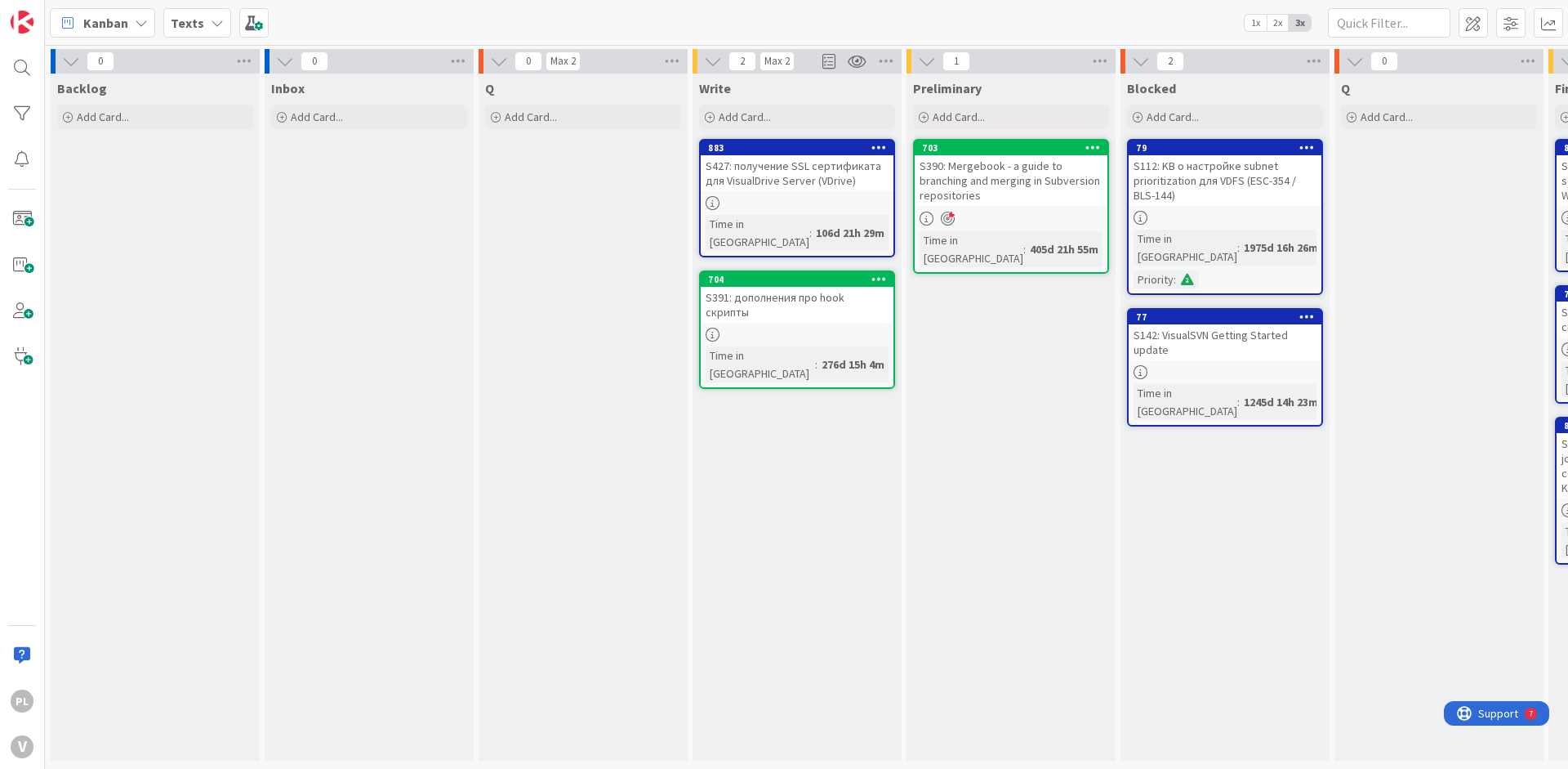
scroll to position [0, 63]
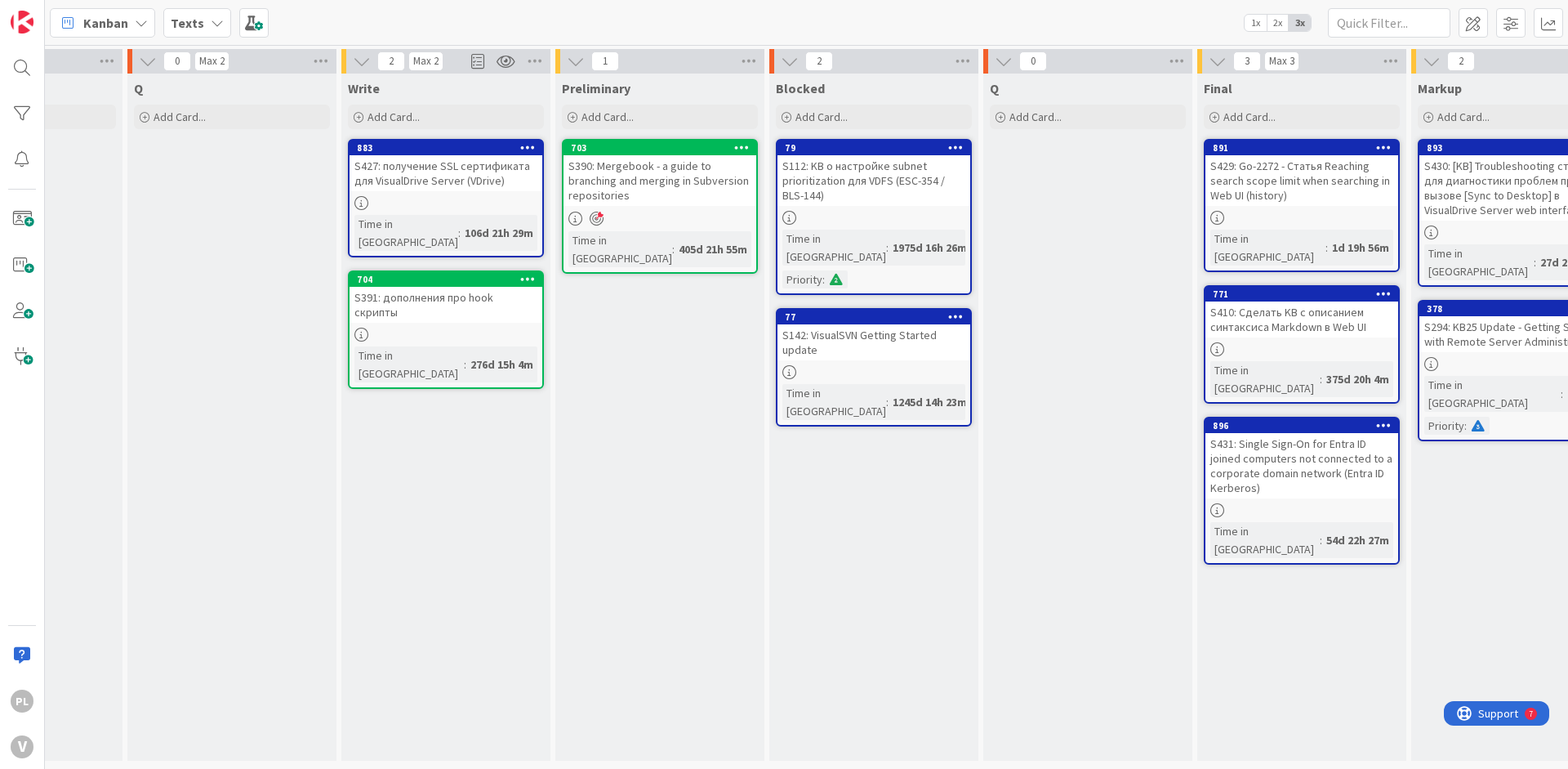
drag, startPoint x: 493, startPoint y: 219, endPoint x: 567, endPoint y: 224, distance: 74.2
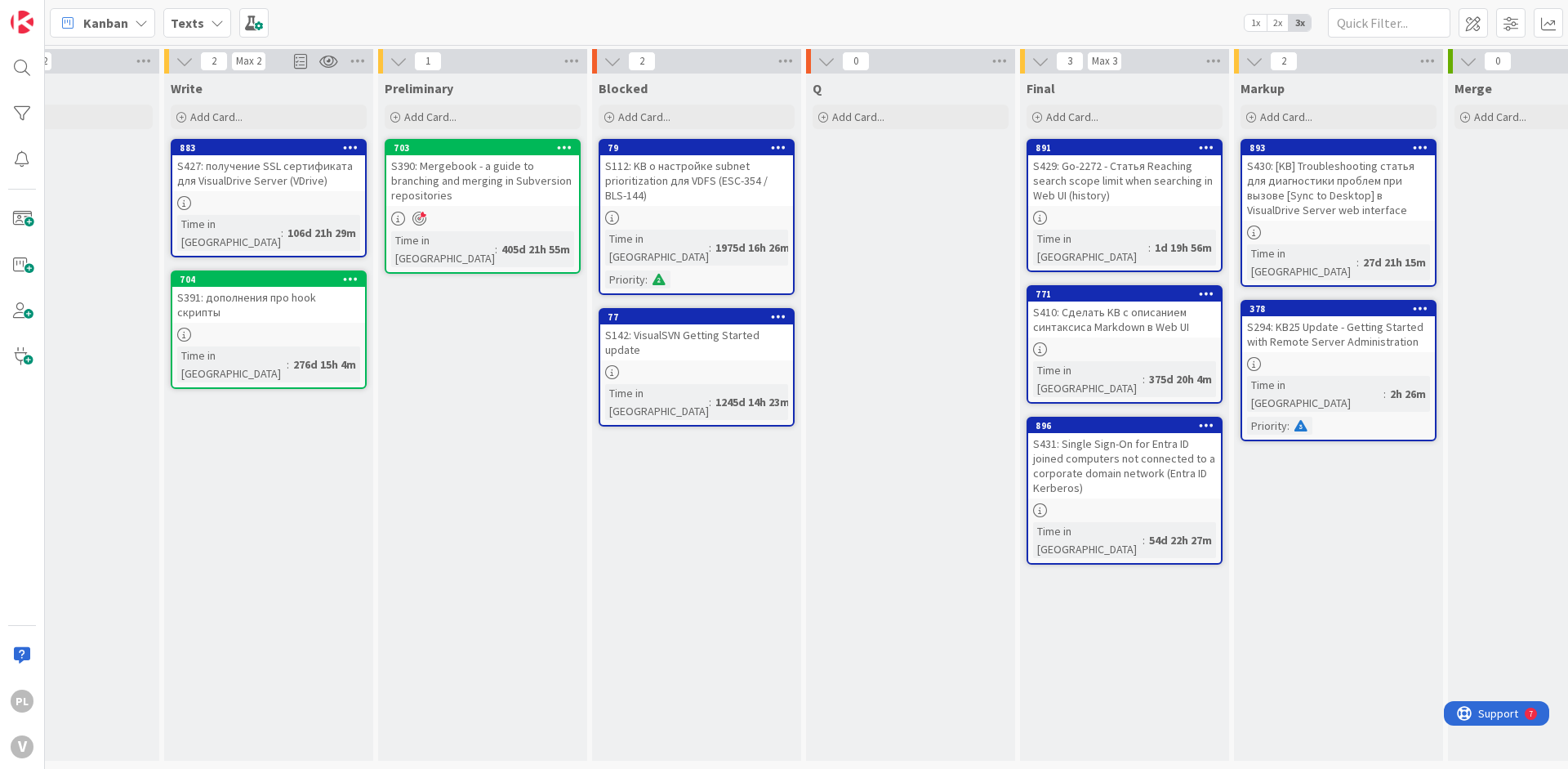
scroll to position [2, 425]
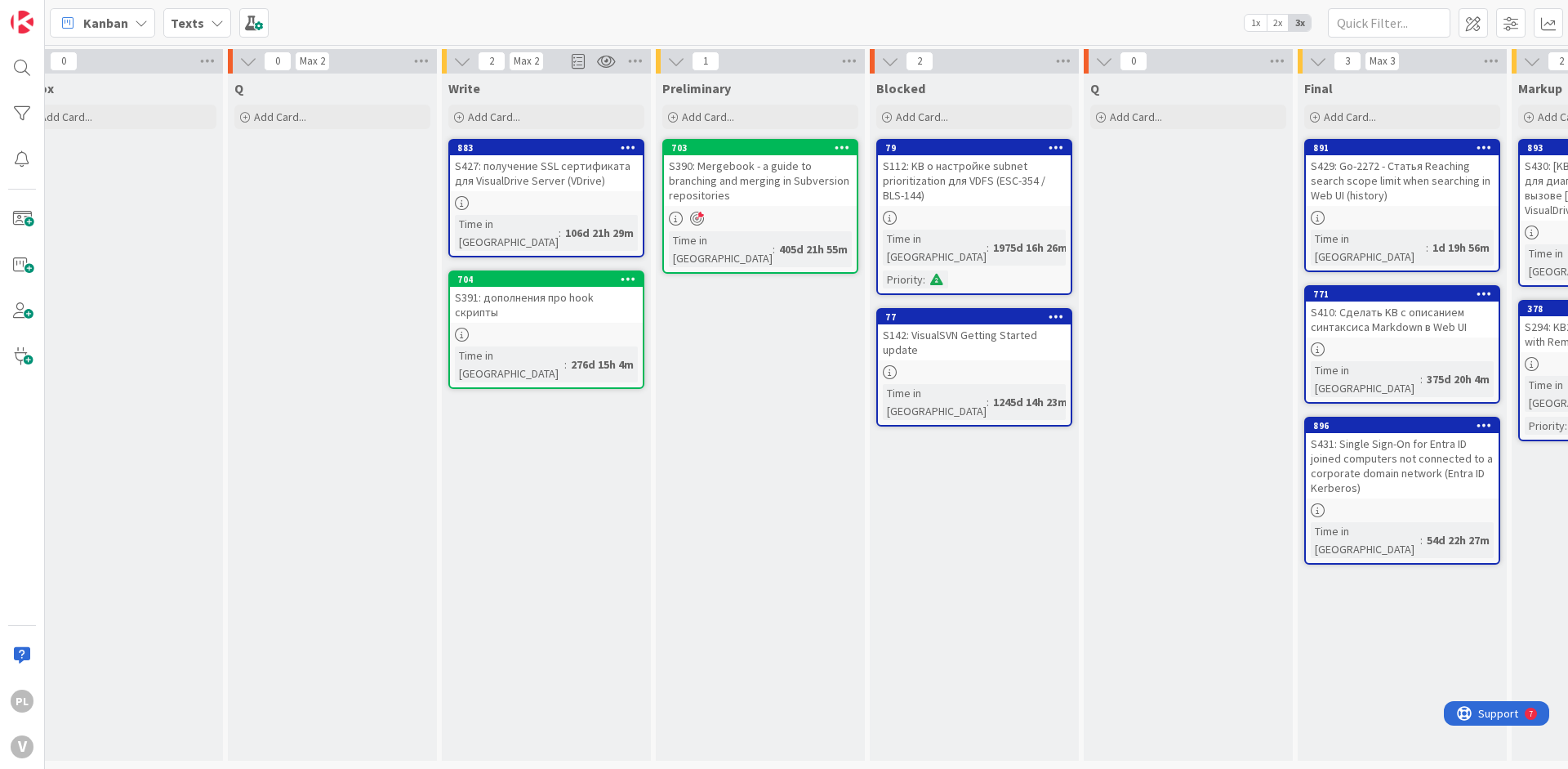
drag, startPoint x: 506, startPoint y: 312, endPoint x: 451, endPoint y: 303, distance: 55.7
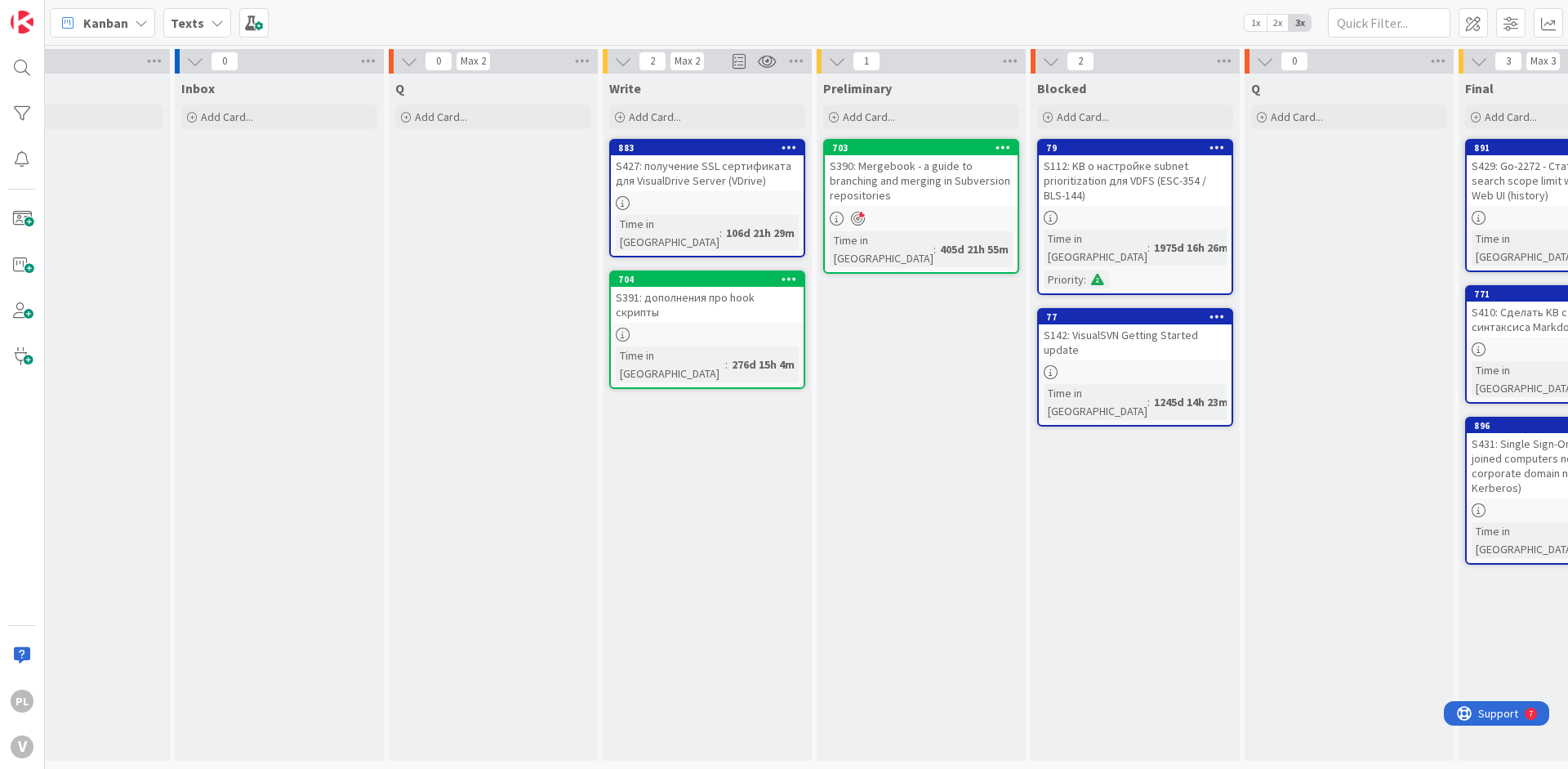
scroll to position [0, 0]
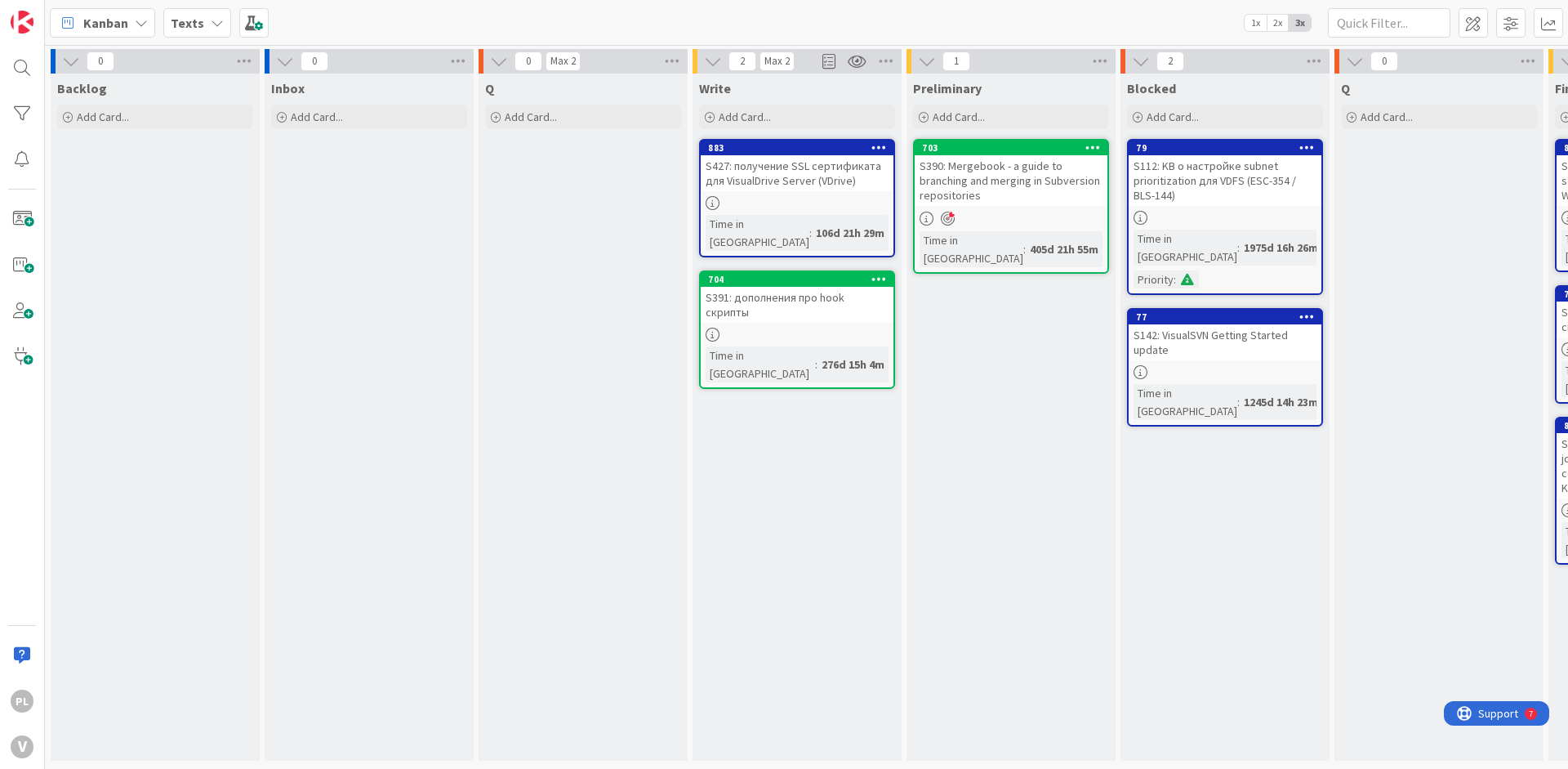
drag, startPoint x: 399, startPoint y: 274, endPoint x: 377, endPoint y: 269, distance: 22.6
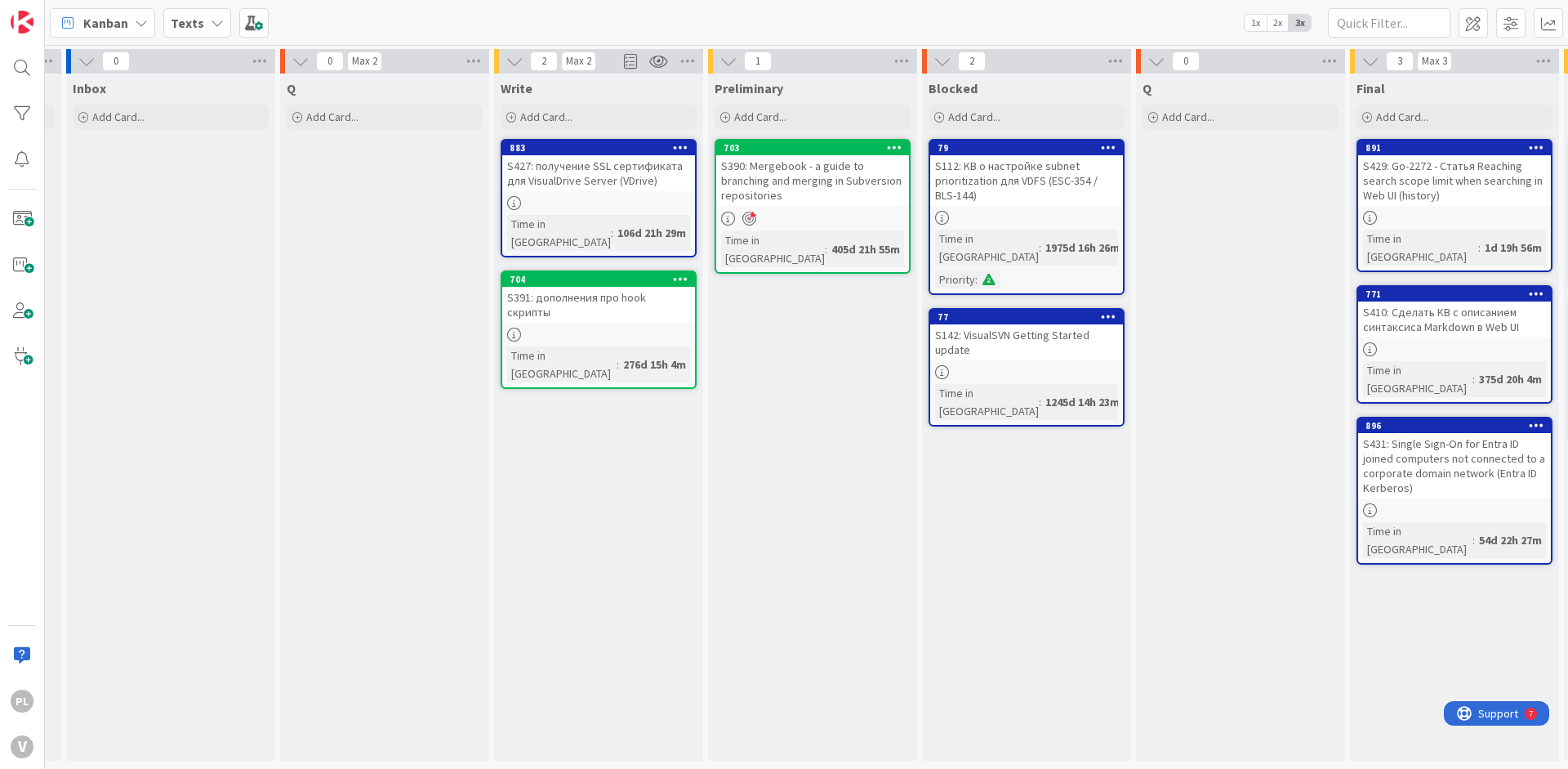
drag, startPoint x: 392, startPoint y: 264, endPoint x: 432, endPoint y: 267, distance: 40.1
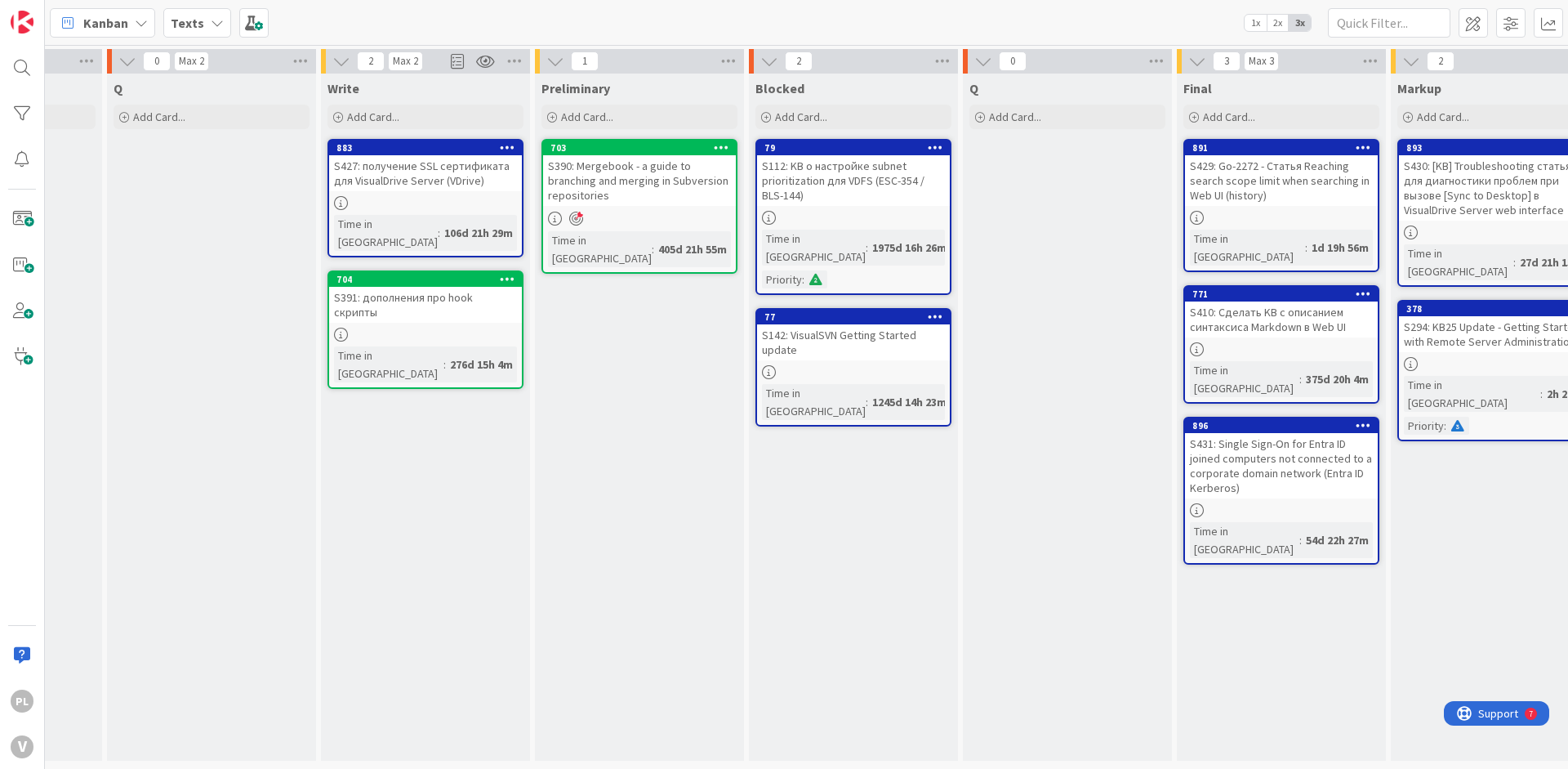
scroll to position [0, 460]
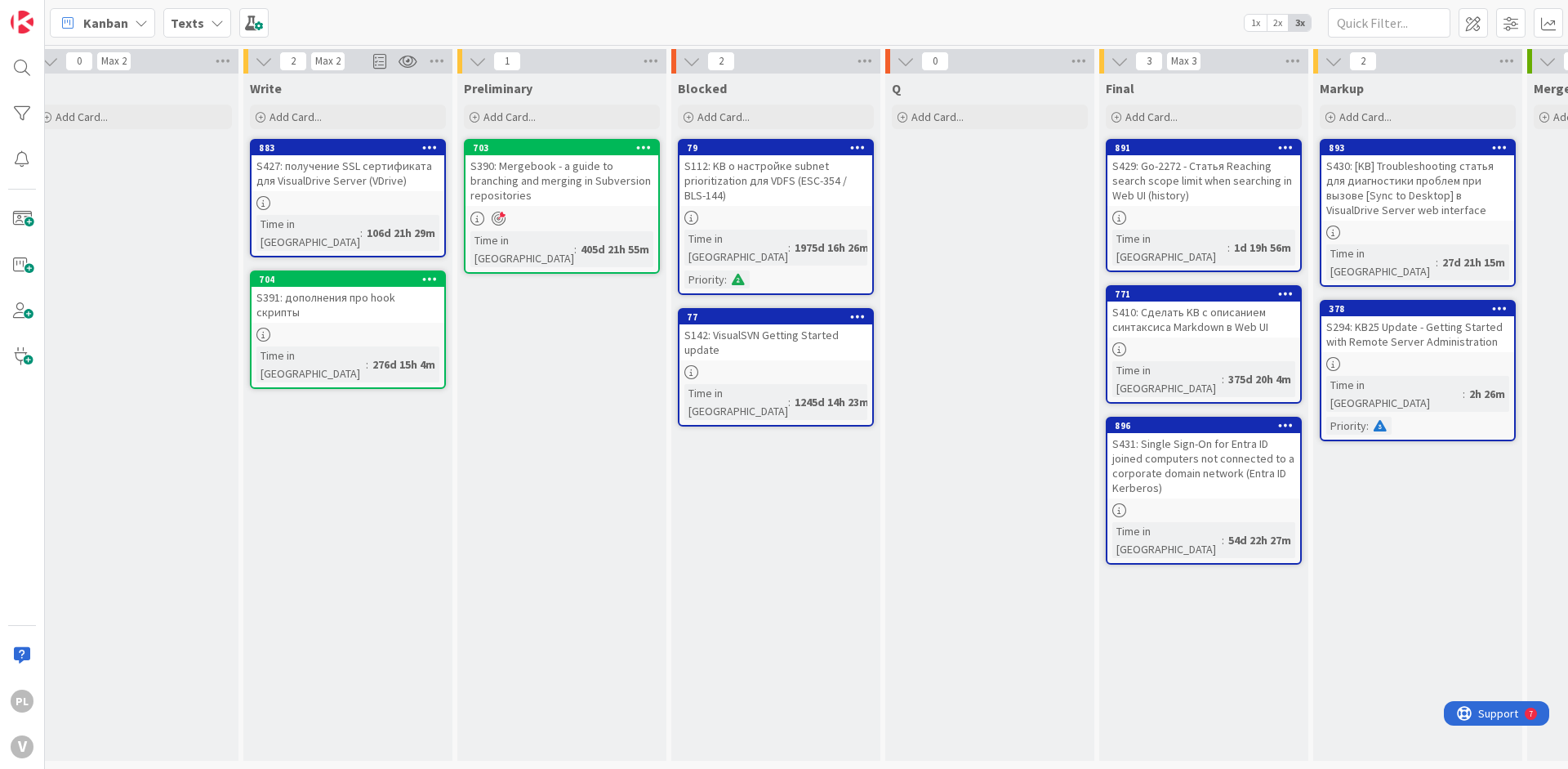
drag, startPoint x: 1102, startPoint y: 340, endPoint x: 1135, endPoint y: 341, distance: 33.0
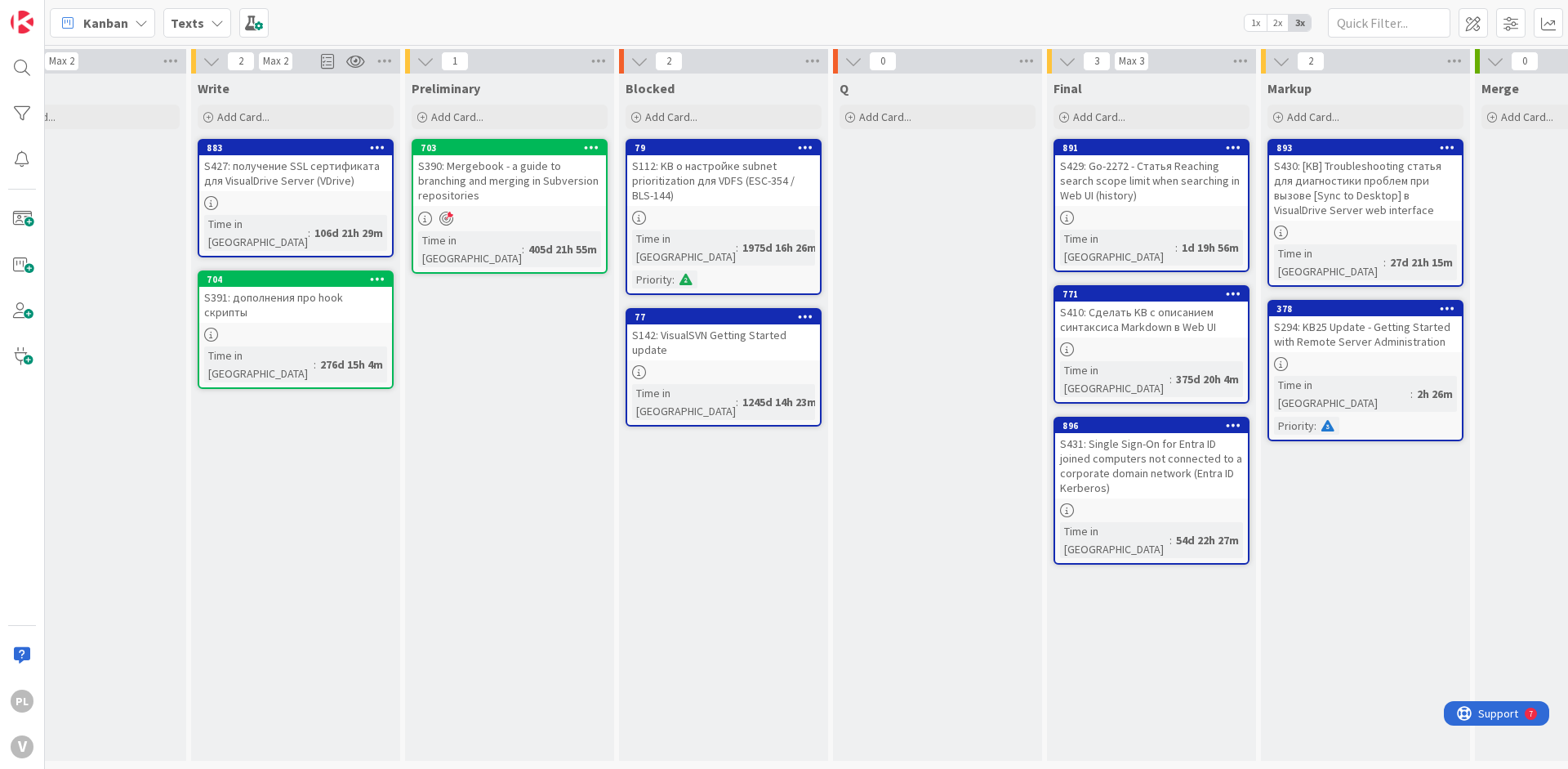
drag, startPoint x: 911, startPoint y: 287, endPoint x: 945, endPoint y: 288, distance: 34.0
